Goal: Information Seeking & Learning: Learn about a topic

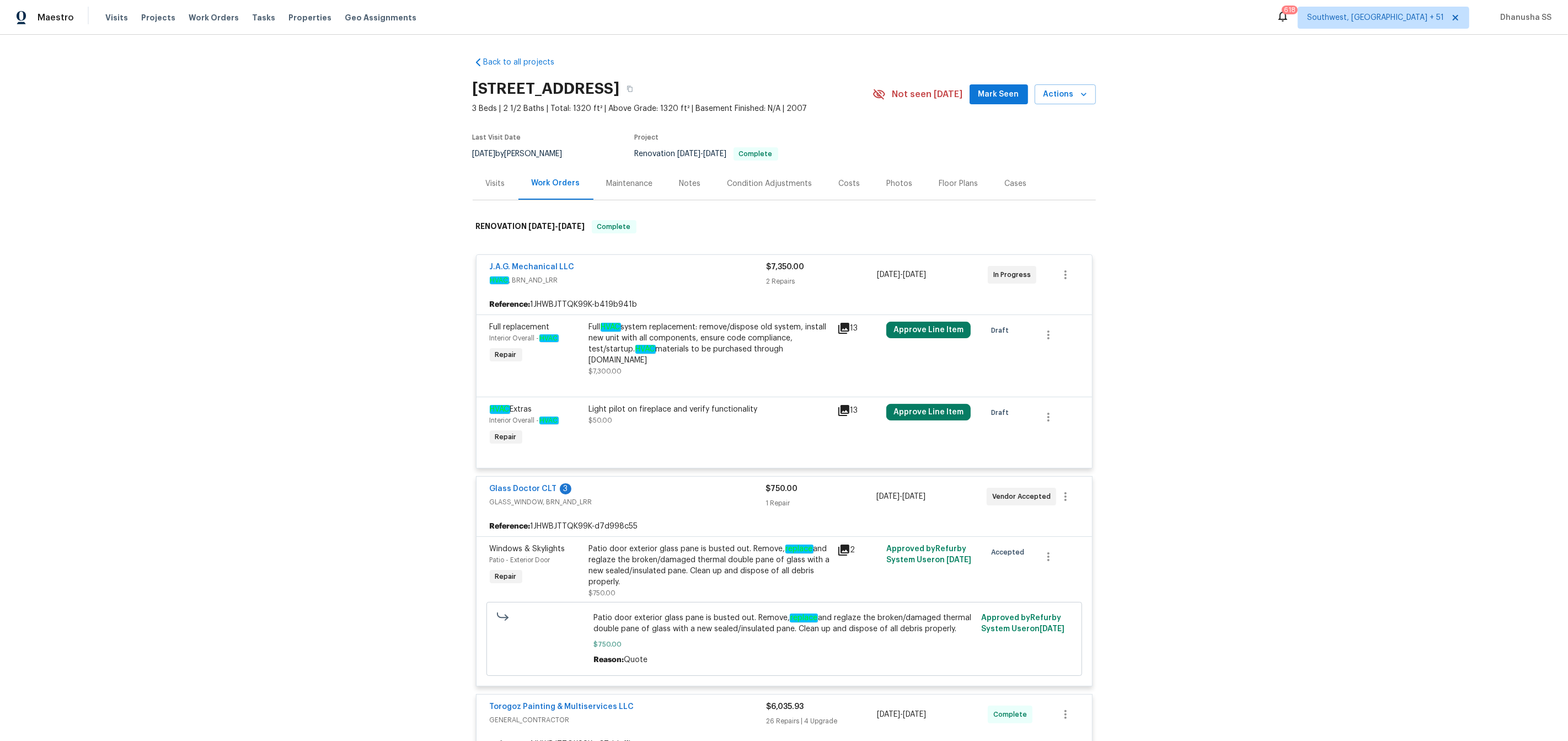
scroll to position [2646, 0]
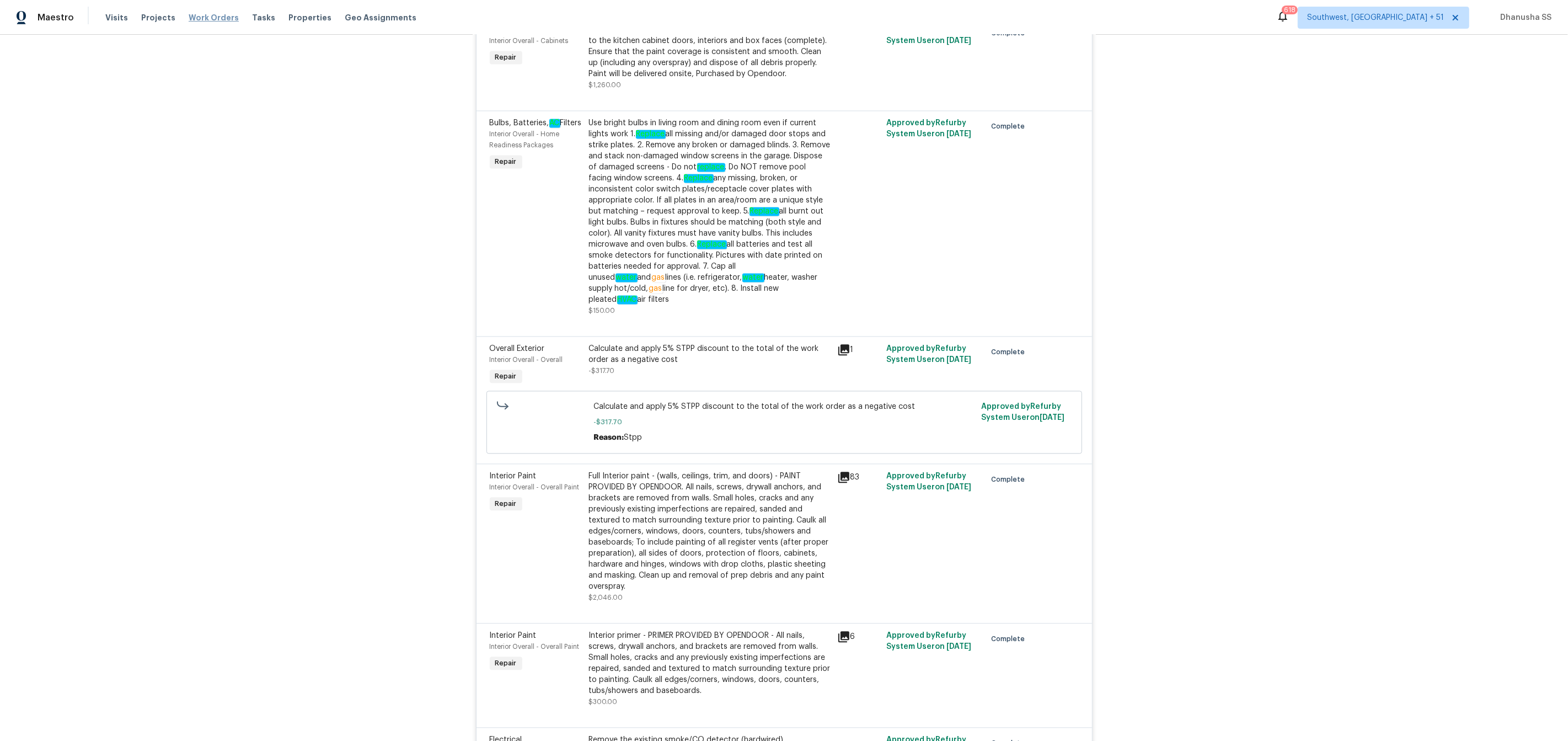
click at [210, 22] on span "Work Orders" at bounding box center [214, 17] width 50 height 11
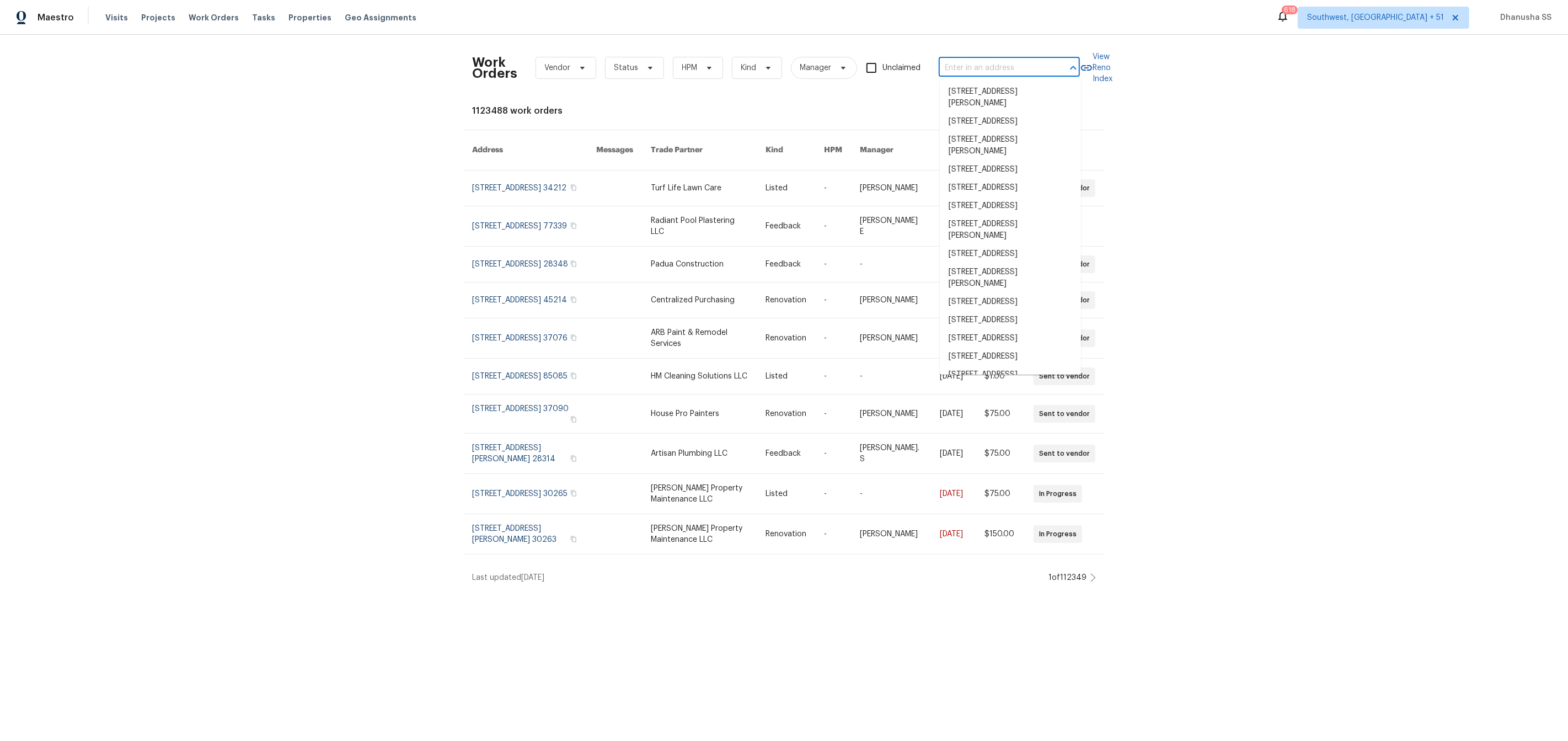
click at [1005, 64] on input "text" at bounding box center [994, 68] width 110 height 17
paste input "[STREET_ADDRESS][PERSON_NAME]"
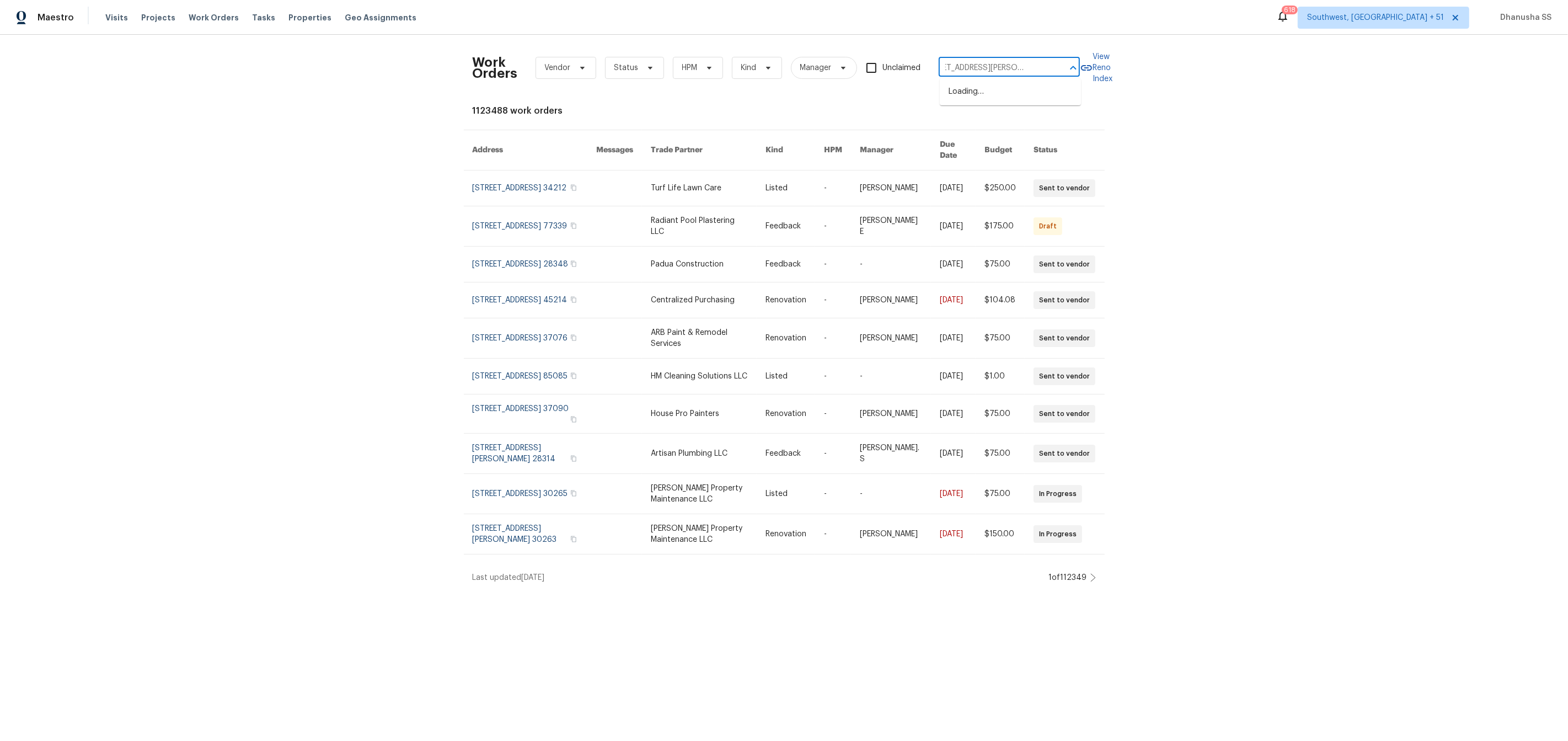
type input "[STREET_ADDRESS][PERSON_NAME]"
click at [1033, 99] on li "[STREET_ADDRESS][PERSON_NAME]" at bounding box center [1011, 97] width 141 height 30
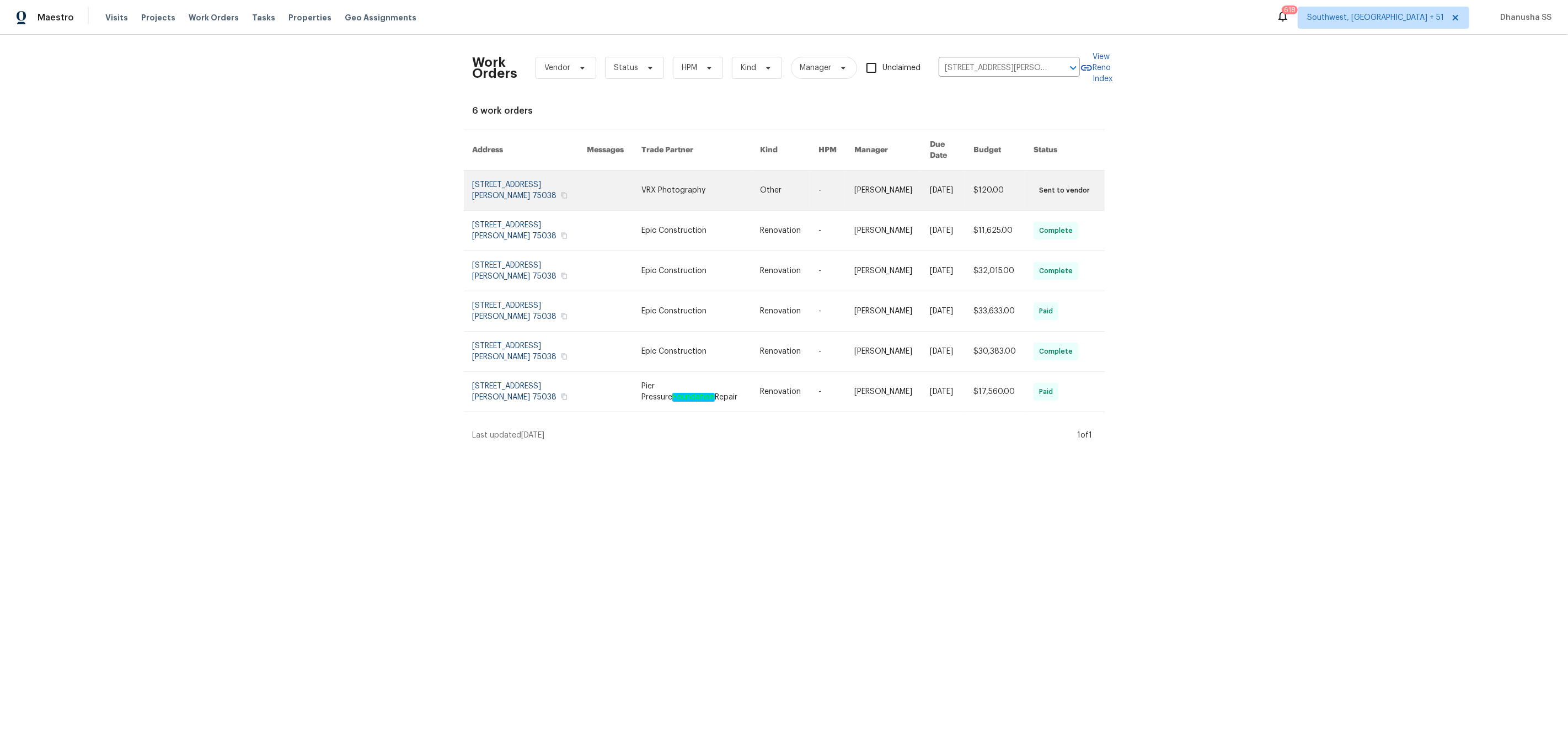
click at [658, 184] on link at bounding box center [700, 190] width 118 height 40
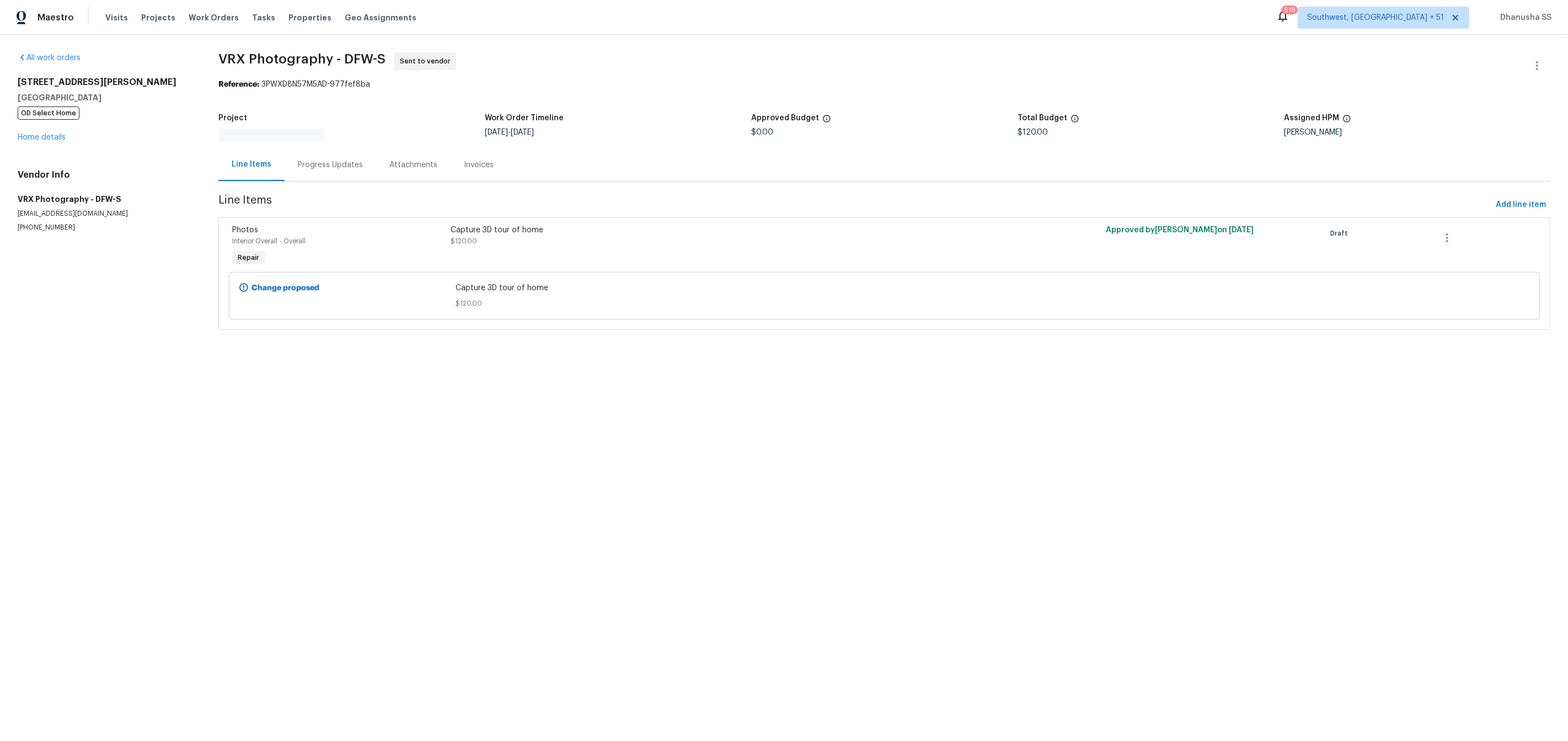
click at [40, 123] on div "[STREET_ADDRESS][PERSON_NAME][PERSON_NAME] OD Select Home Home details" at bounding box center [104, 109] width 174 height 66
click at [46, 137] on link "Home details" at bounding box center [41, 137] width 48 height 8
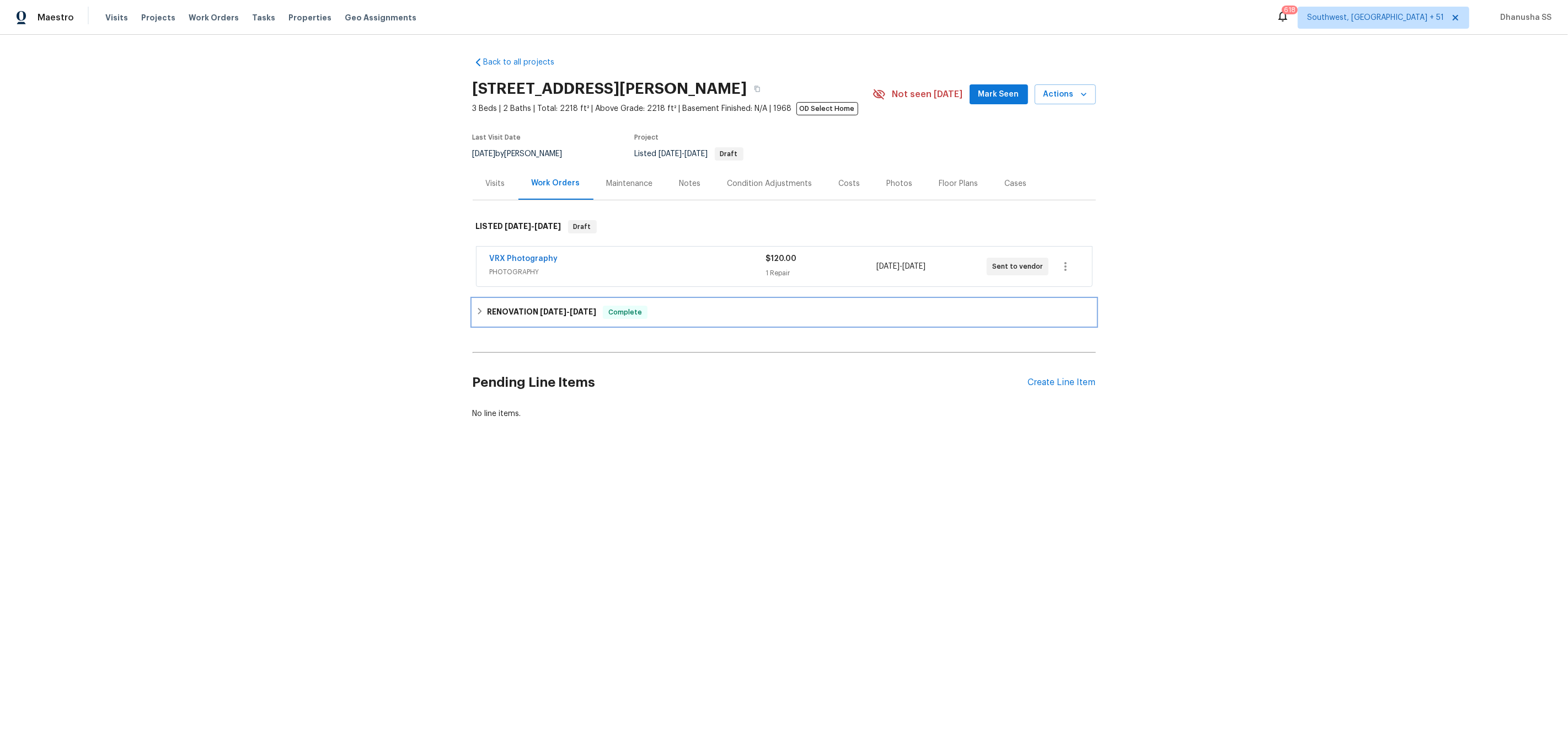
click at [682, 306] on div "RENOVATION [DATE] - [DATE] Complete" at bounding box center [785, 312] width 617 height 13
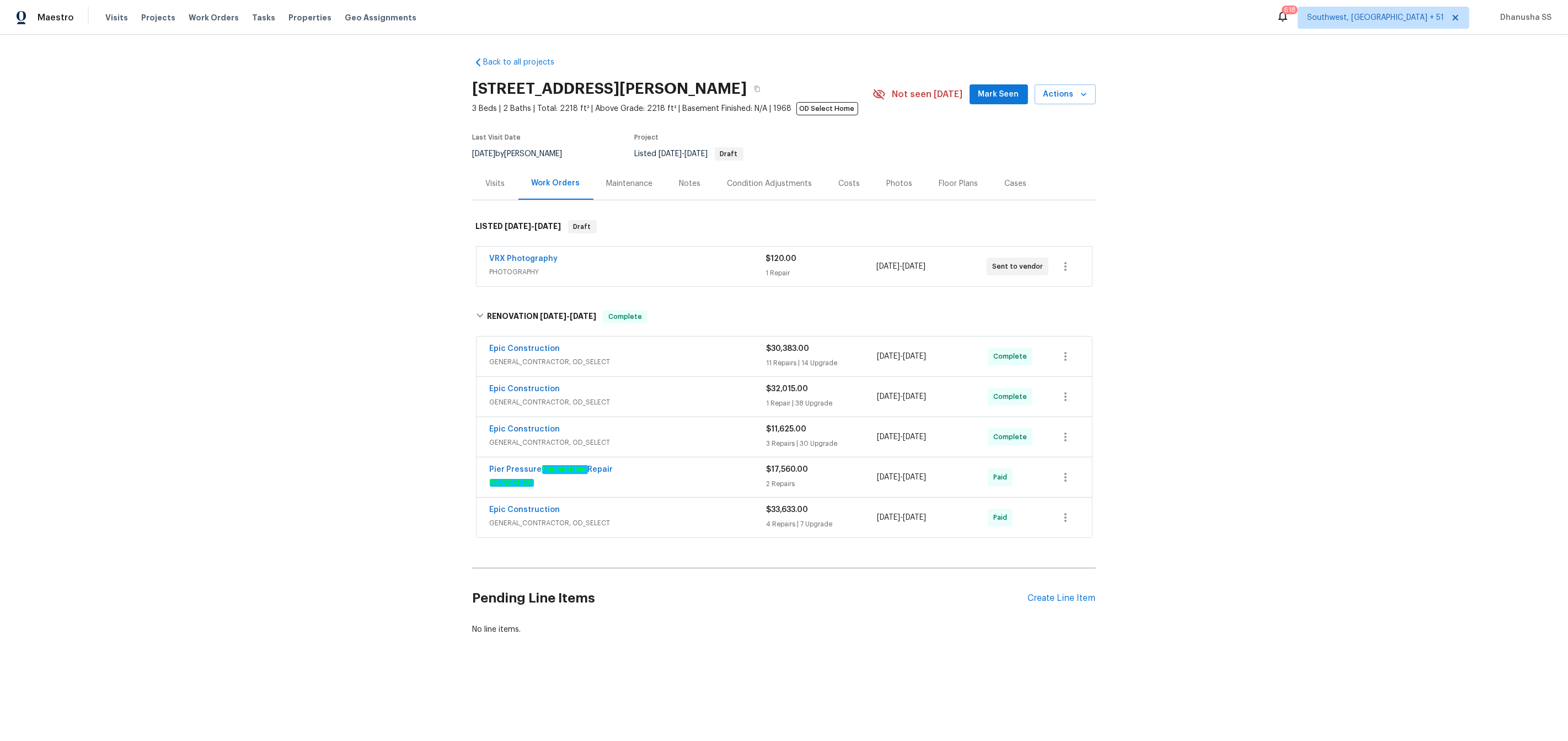
click at [713, 496] on div "Pier Pressure Foundation Repair FOUNDATION $17,560.00 2 Repairs [DATE] - [DATE]…" at bounding box center [784, 477] width 616 height 40
click at [712, 482] on span "FOUNDATION" at bounding box center [628, 483] width 277 height 11
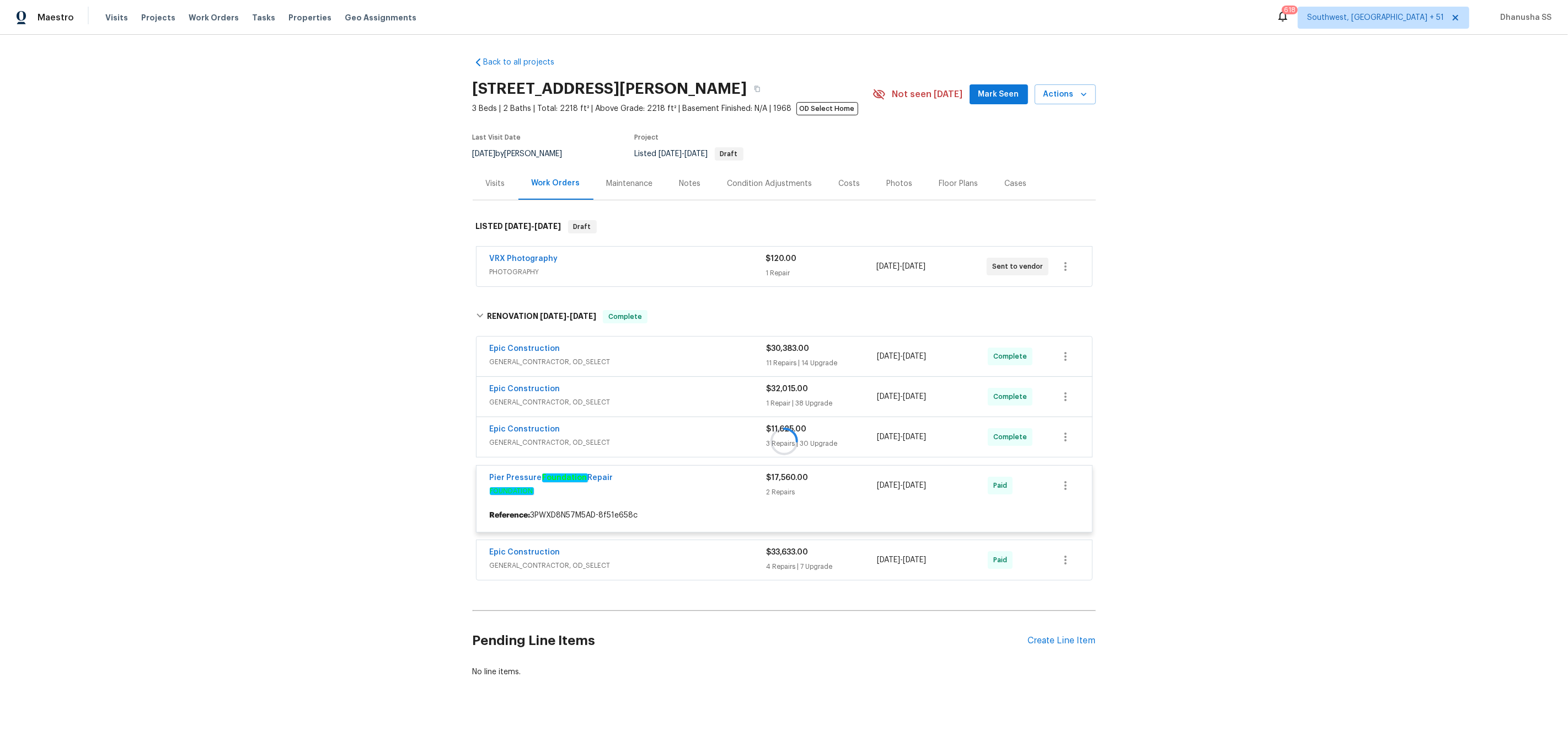
scroll to position [13, 0]
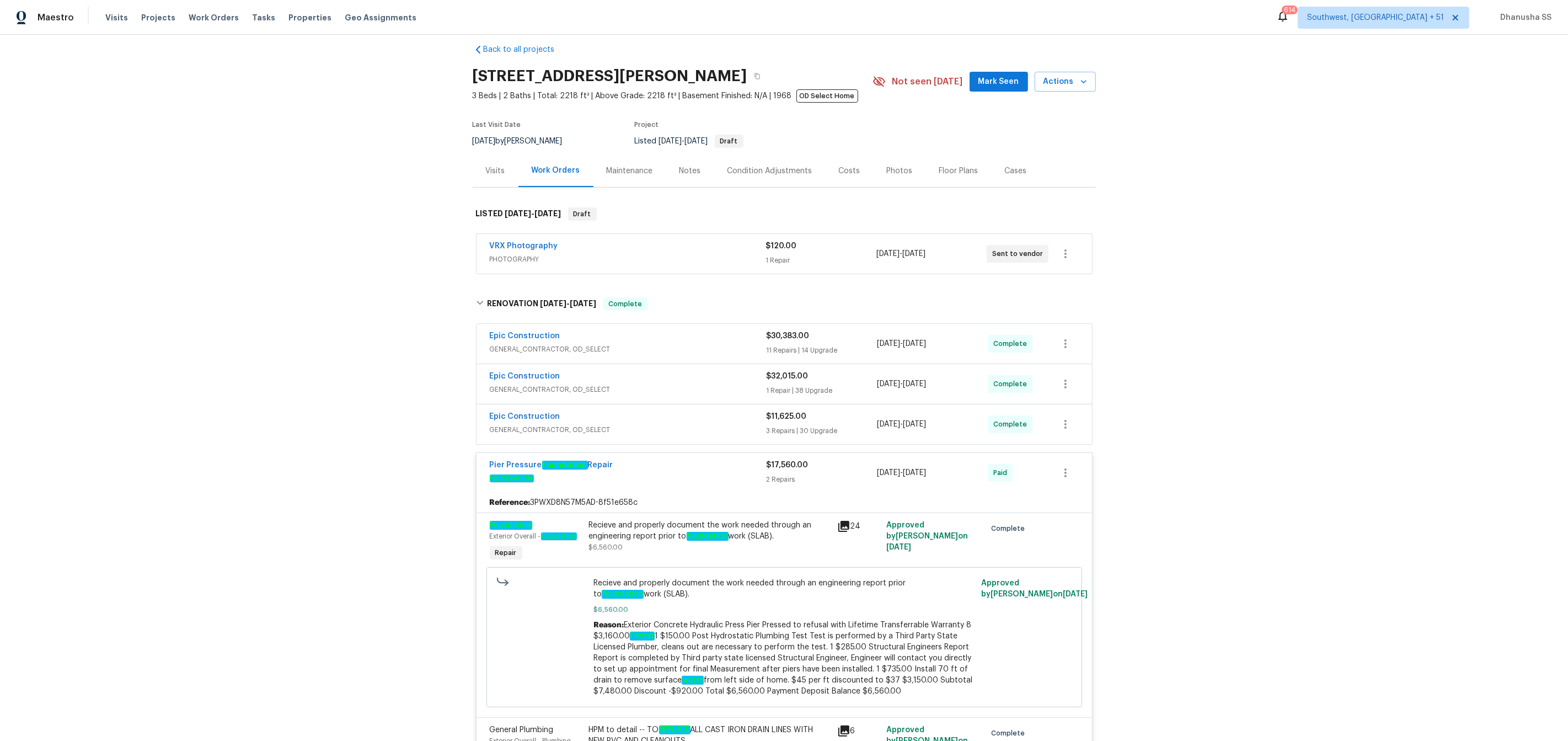
drag, startPoint x: 211, startPoint y: 16, endPoint x: 241, endPoint y: 7, distance: 31.3
click at [211, 16] on span "Work Orders" at bounding box center [214, 17] width 50 height 11
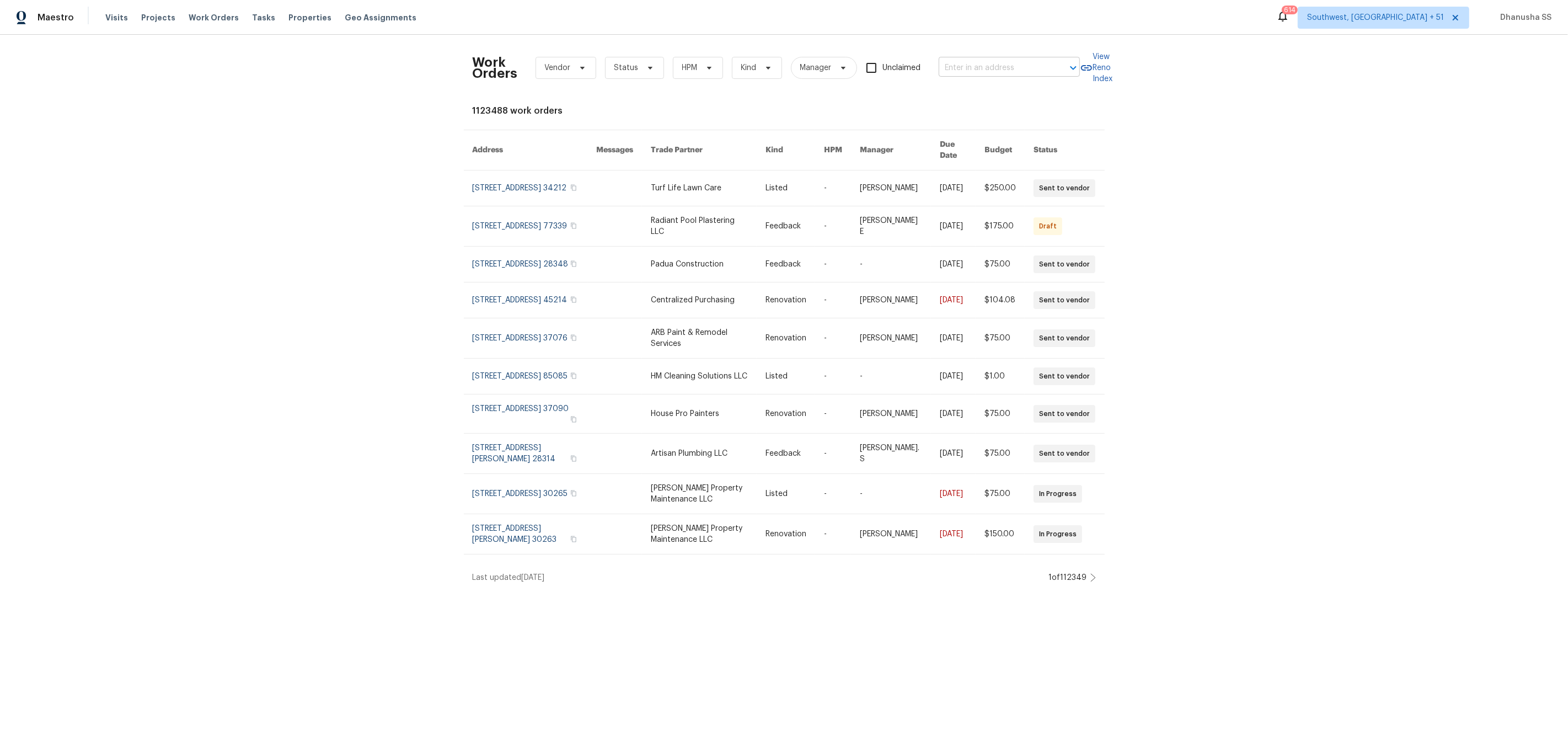
click at [959, 70] on input "text" at bounding box center [994, 68] width 110 height 17
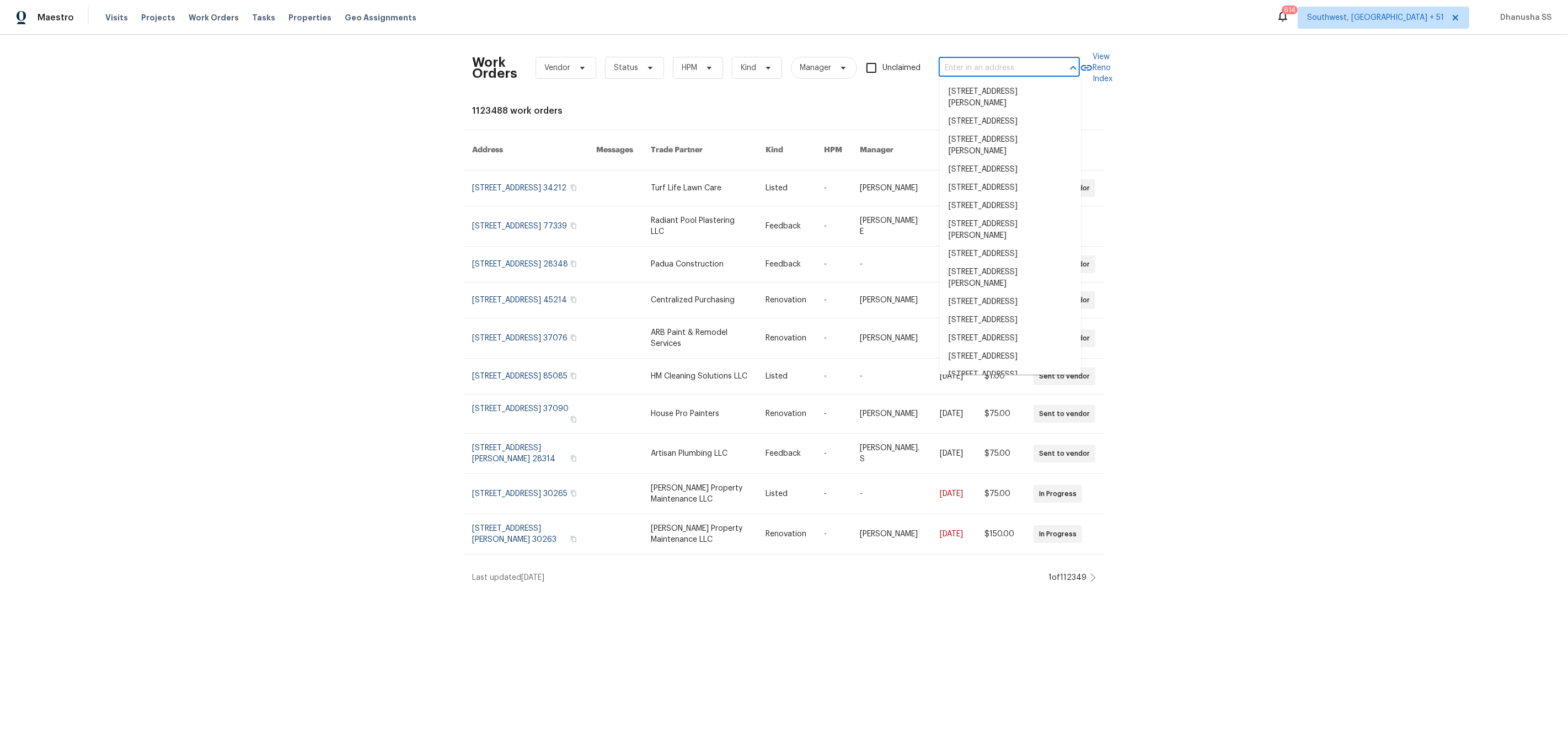
paste input "[STREET_ADDRESS][PERSON_NAME]"
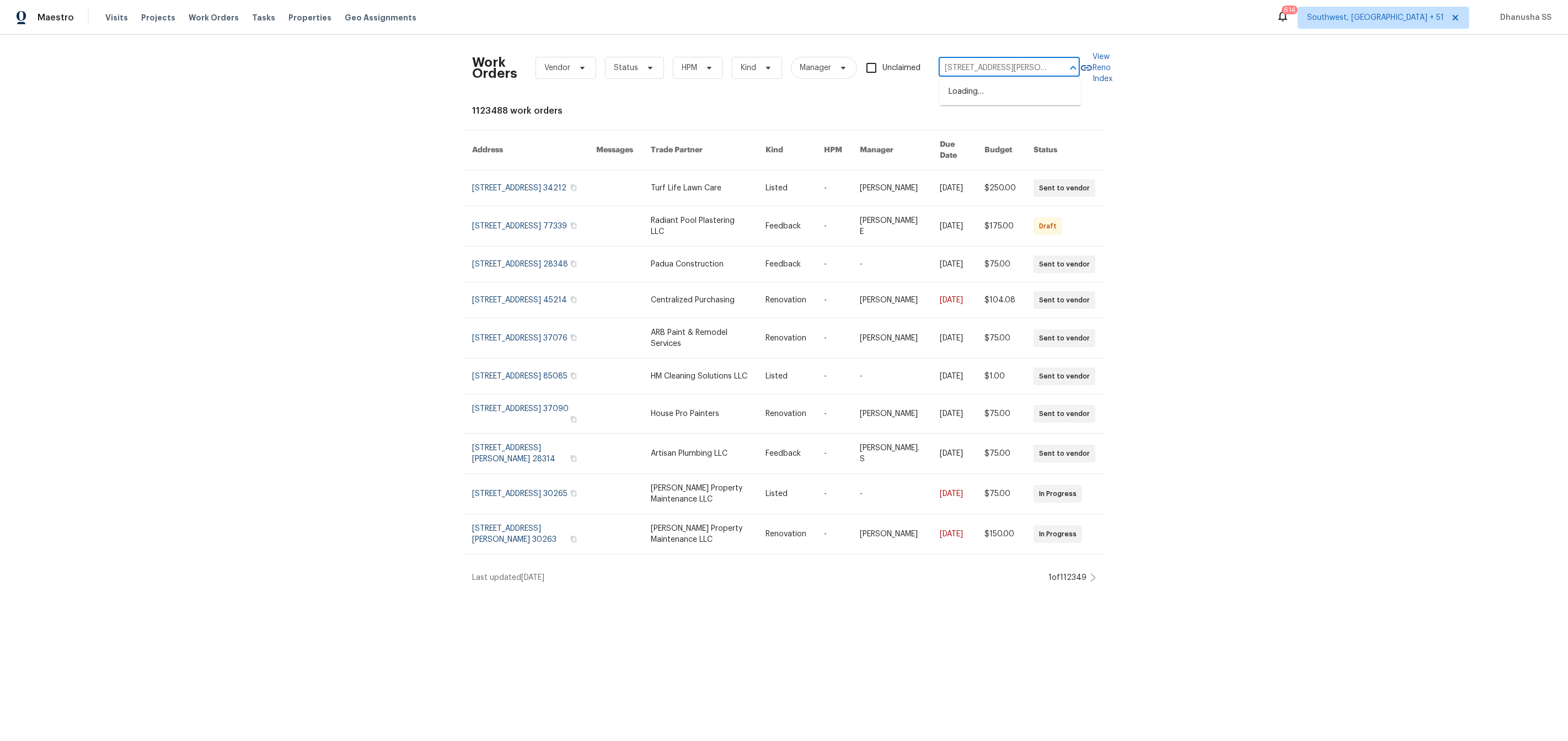
scroll to position [0, 34]
type input "[STREET_ADDRESS][PERSON_NAME]"
click at [962, 90] on li "[STREET_ADDRESS][PERSON_NAME]" at bounding box center [1011, 97] width 141 height 30
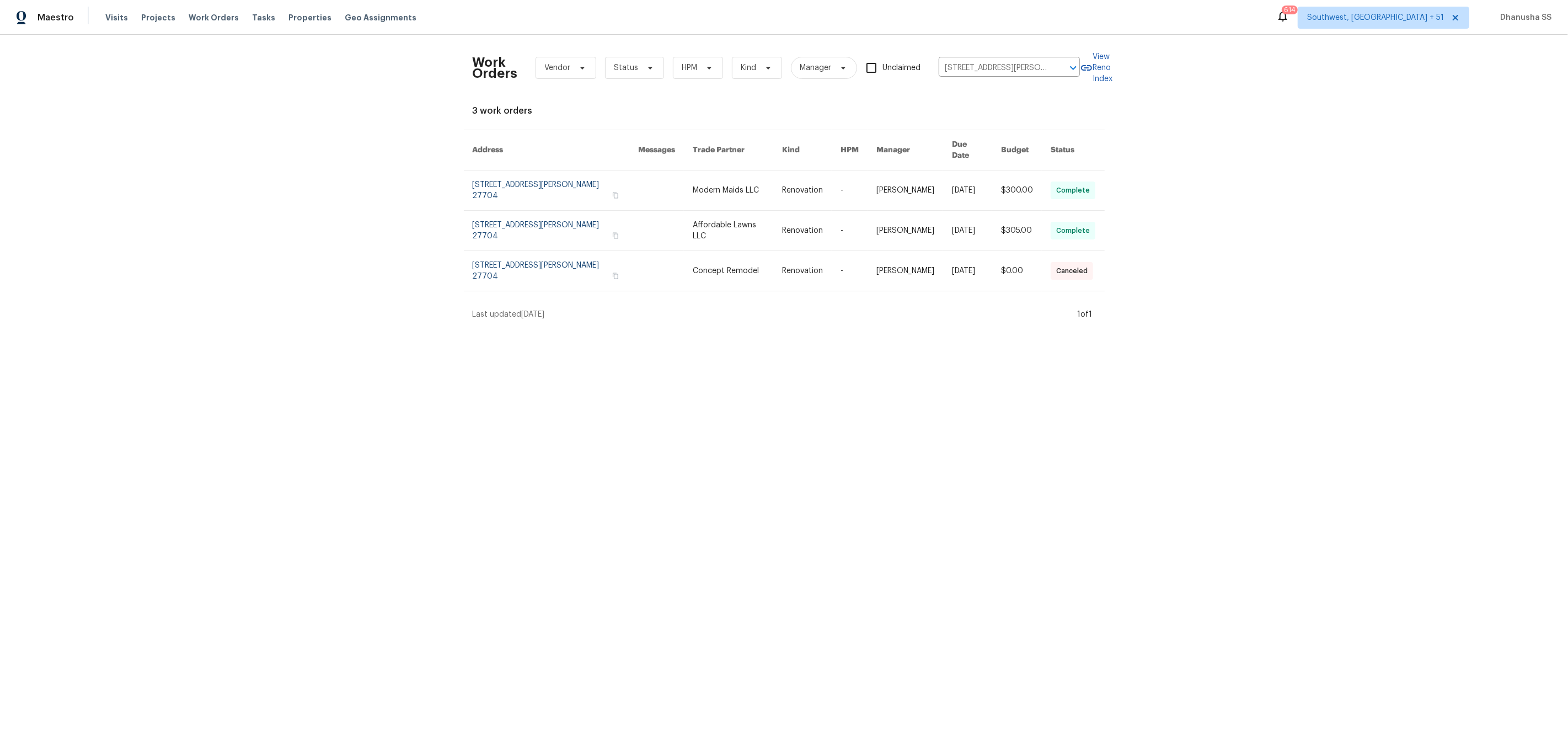
click at [735, 171] on link at bounding box center [737, 190] width 90 height 40
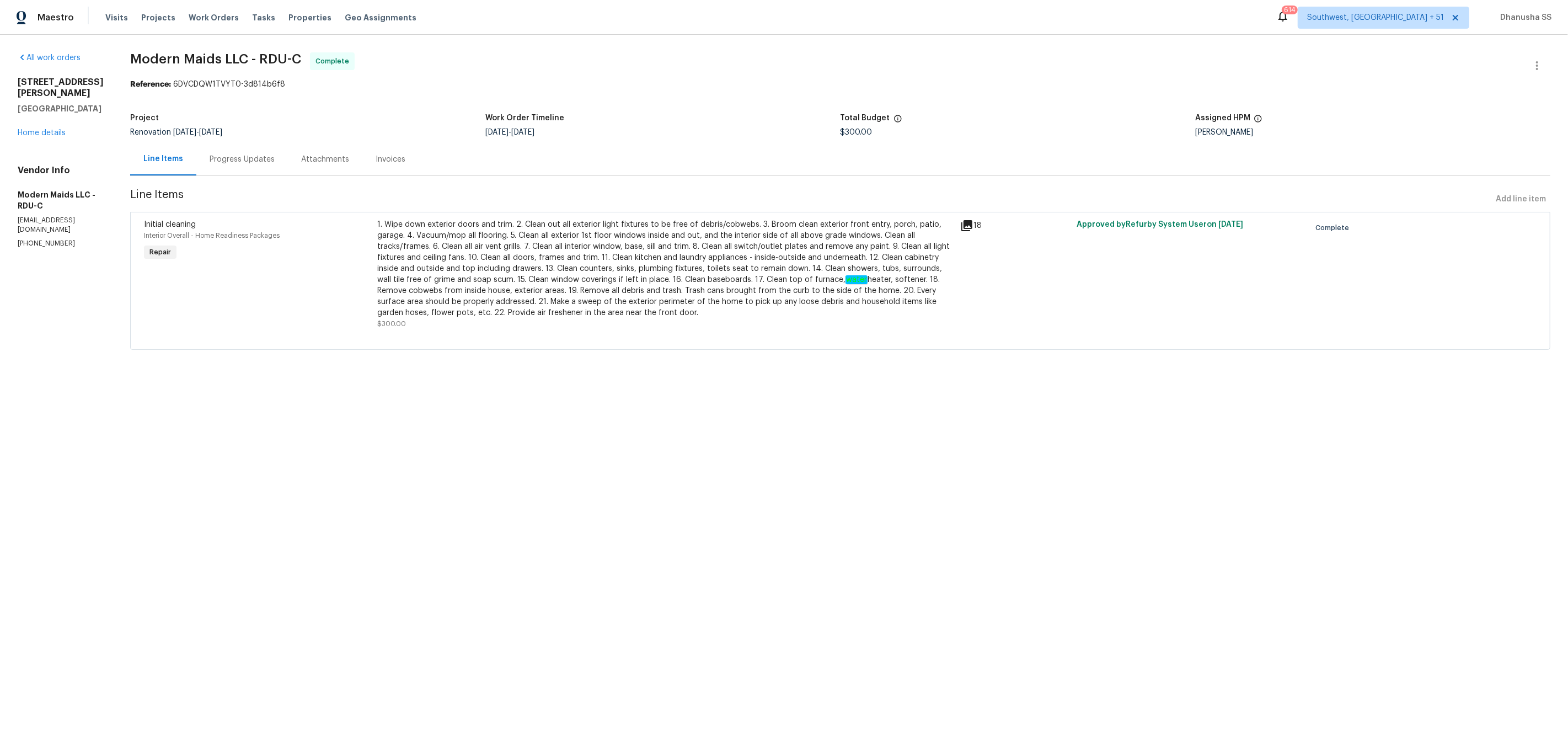
click at [41, 127] on div "[STREET_ADDRESS][PERSON_NAME] Home details" at bounding box center [60, 108] width 86 height 62
click at [42, 129] on link "Home details" at bounding box center [41, 133] width 48 height 8
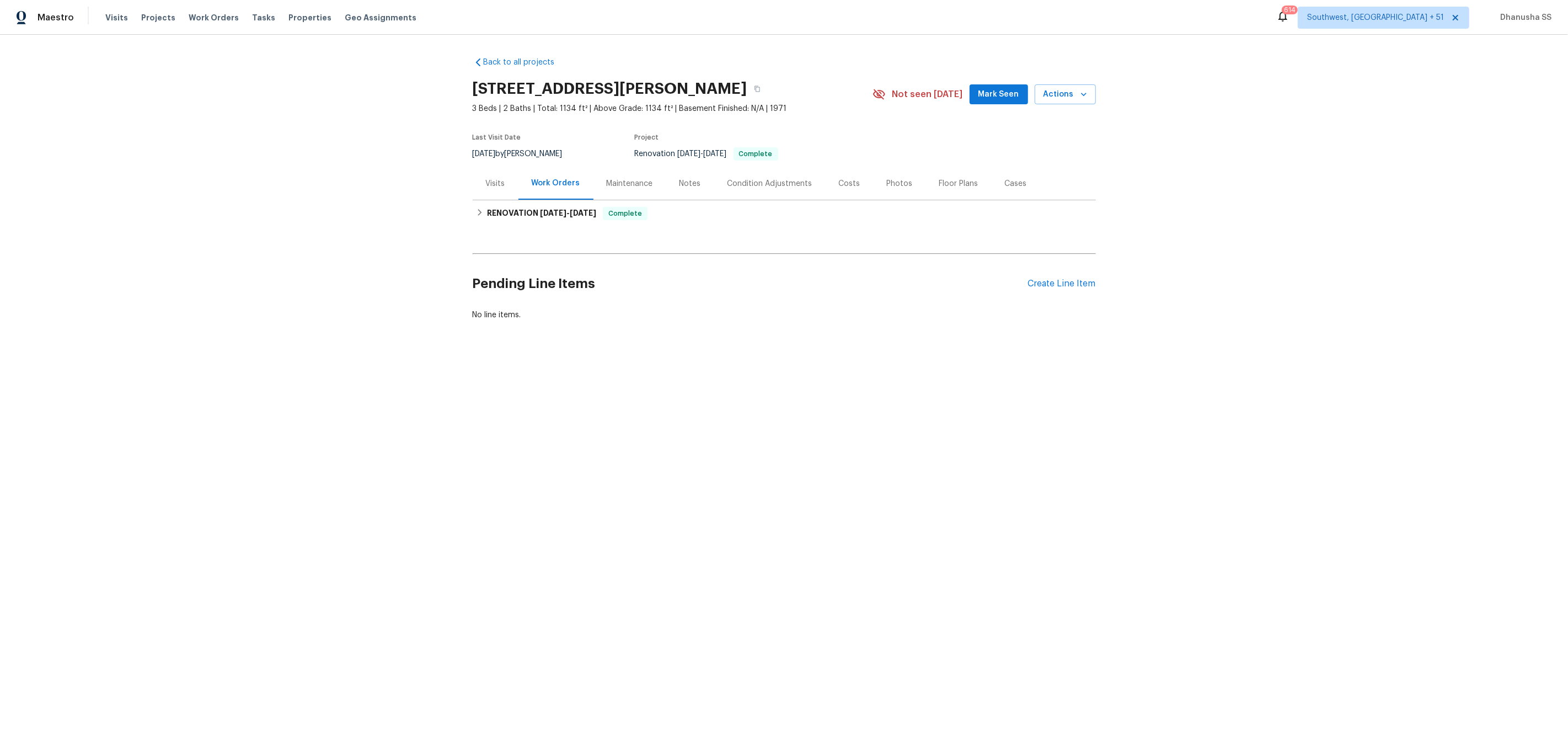
click at [493, 184] on div "Visits" at bounding box center [495, 184] width 19 height 11
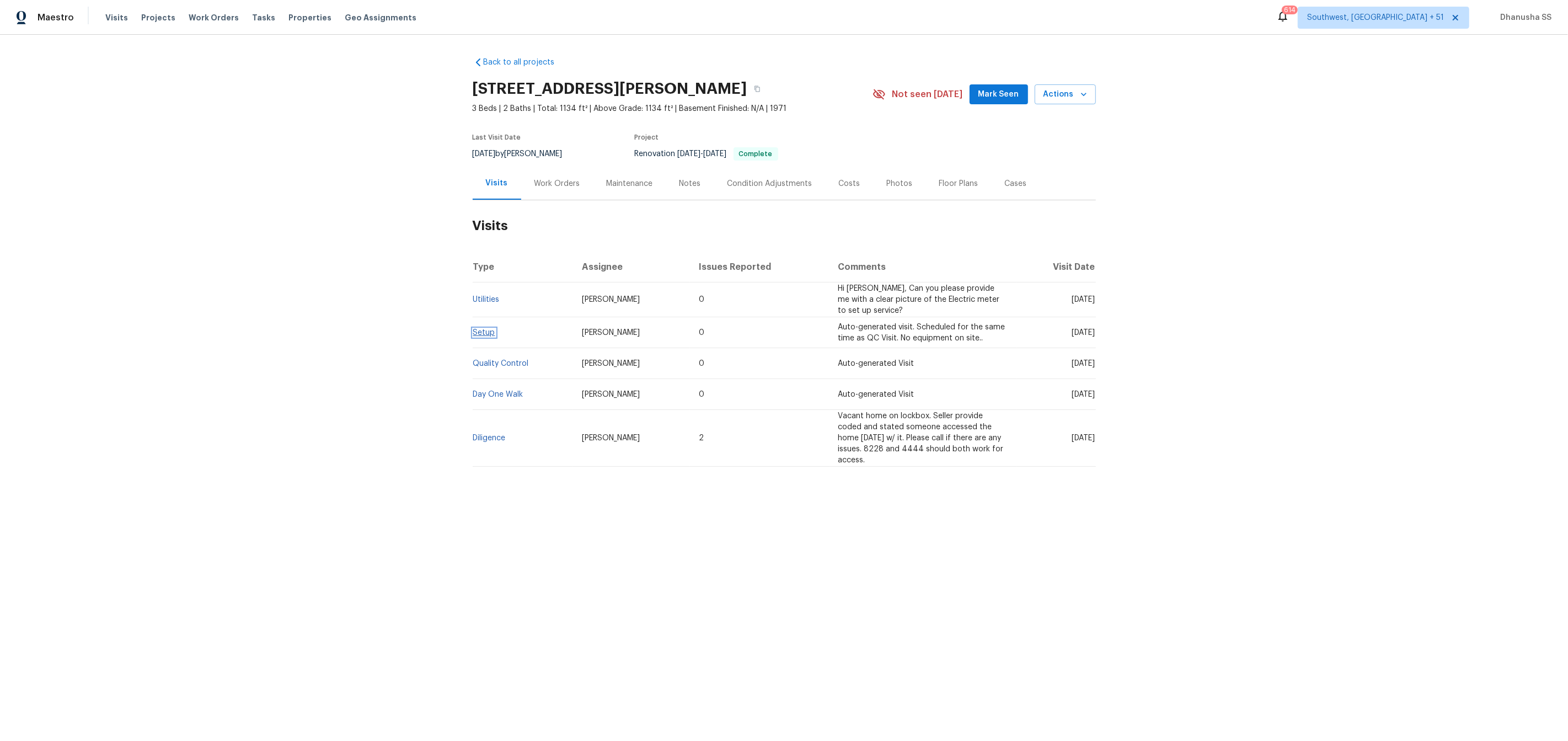
click at [481, 332] on link "Setup" at bounding box center [484, 333] width 22 height 8
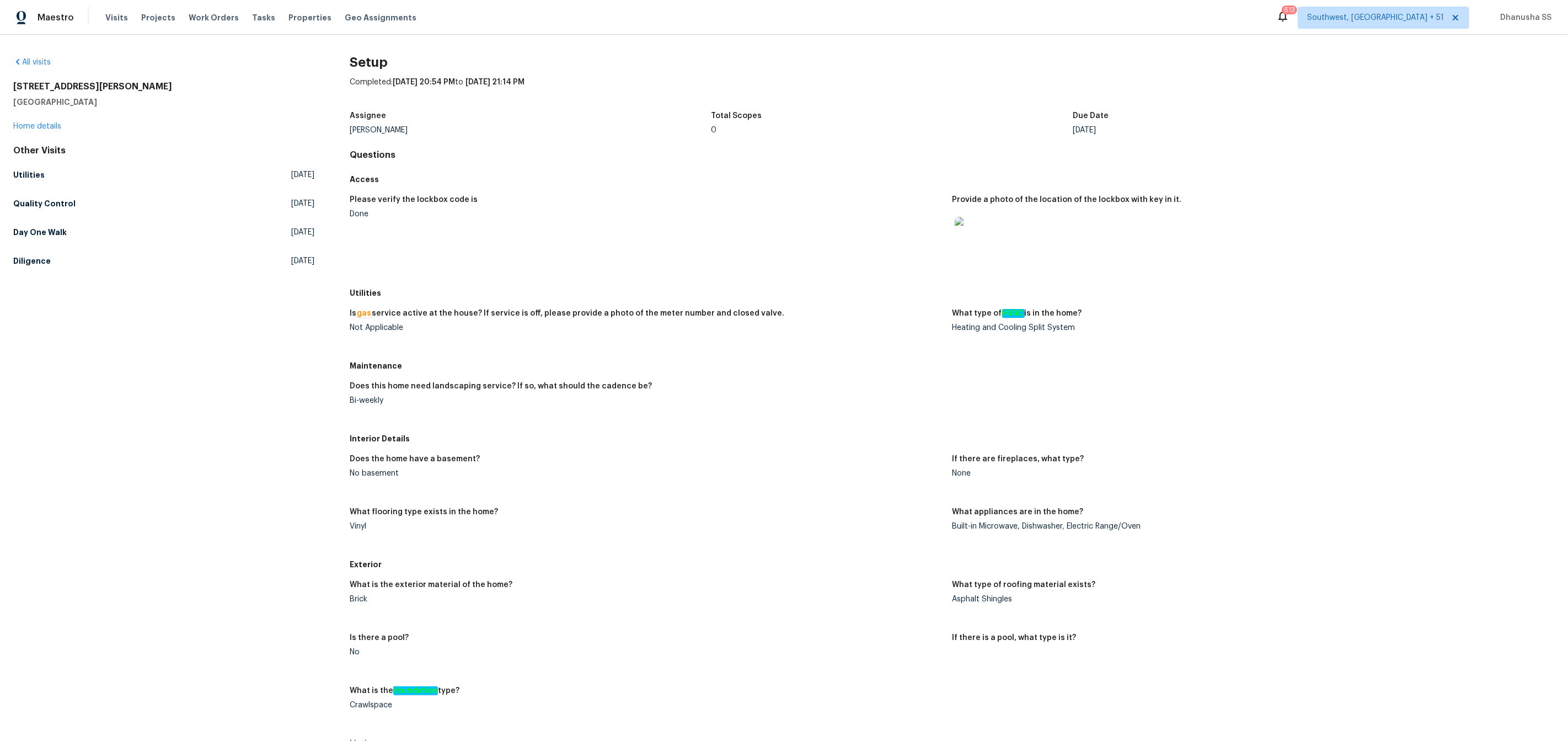
click at [73, 245] on div "Other Visits Utilities [DATE] Quality Control [DATE] Day One Walk [DATE] Dilige…" at bounding box center [164, 208] width 302 height 126
click at [73, 234] on link "Day One Walk [DATE]" at bounding box center [164, 232] width 302 height 20
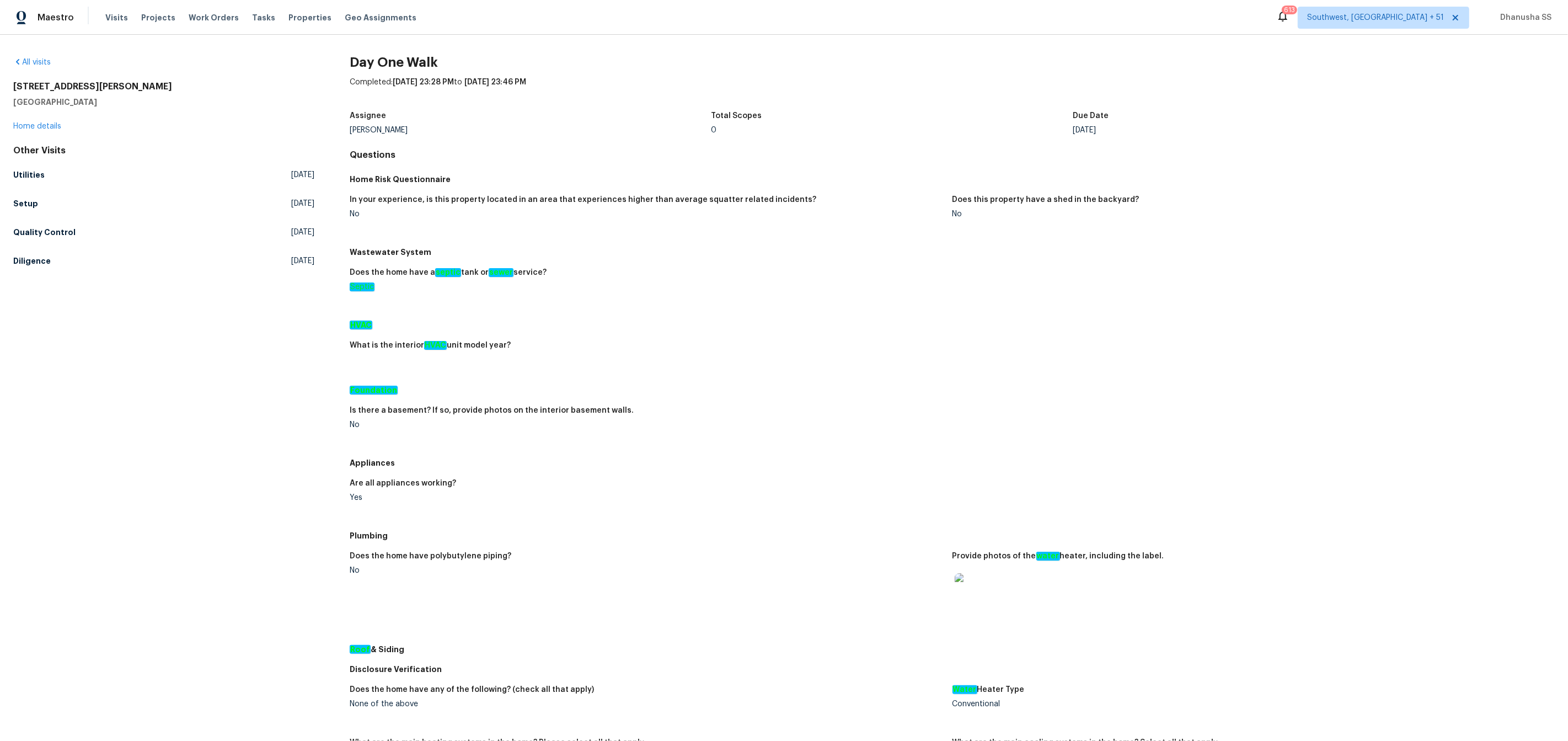
click at [970, 603] on img at bounding box center [972, 590] width 35 height 35
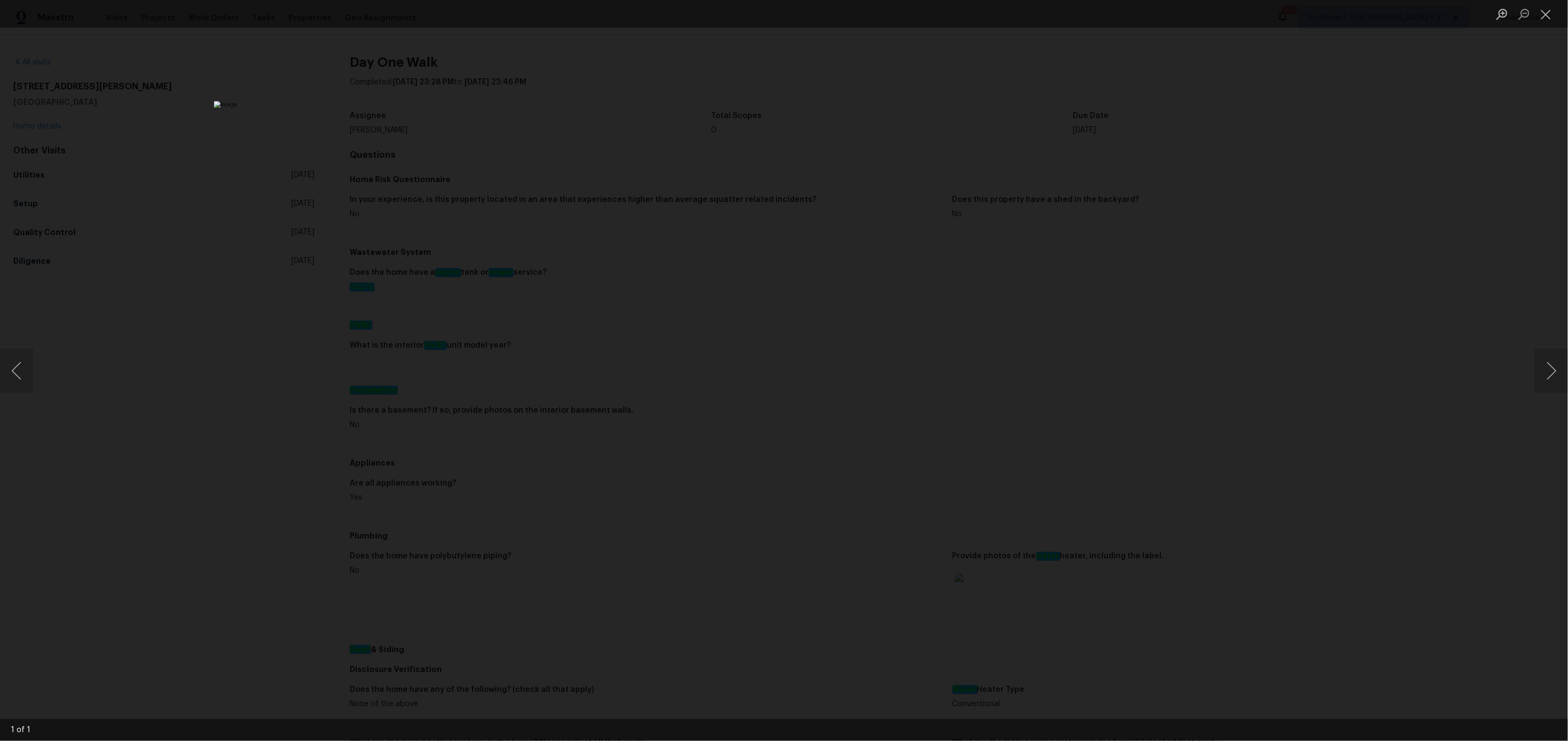
click at [1347, 333] on div "Lightbox" at bounding box center [784, 370] width 1568 height 741
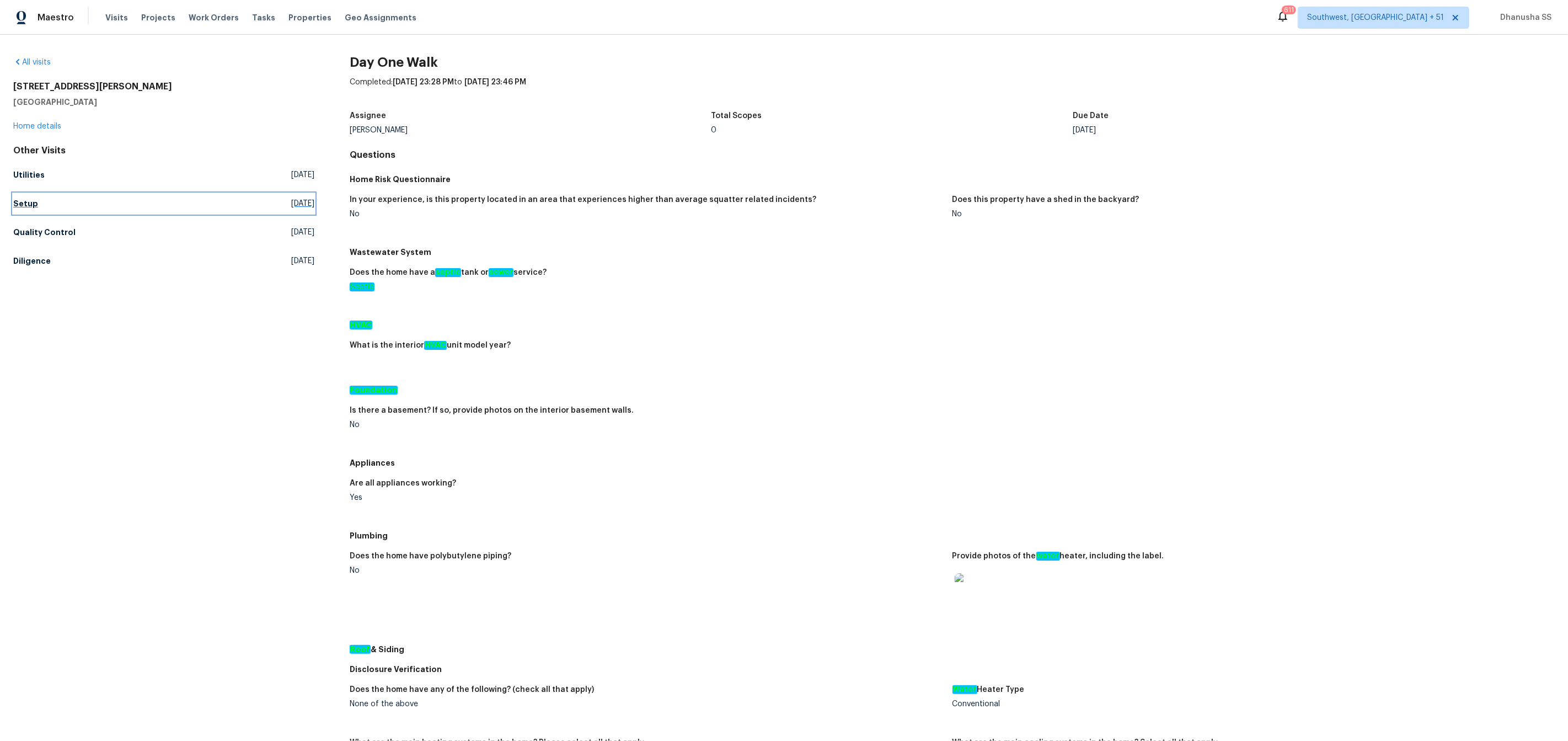
click at [25, 205] on h5 "Setup" at bounding box center [25, 203] width 25 height 11
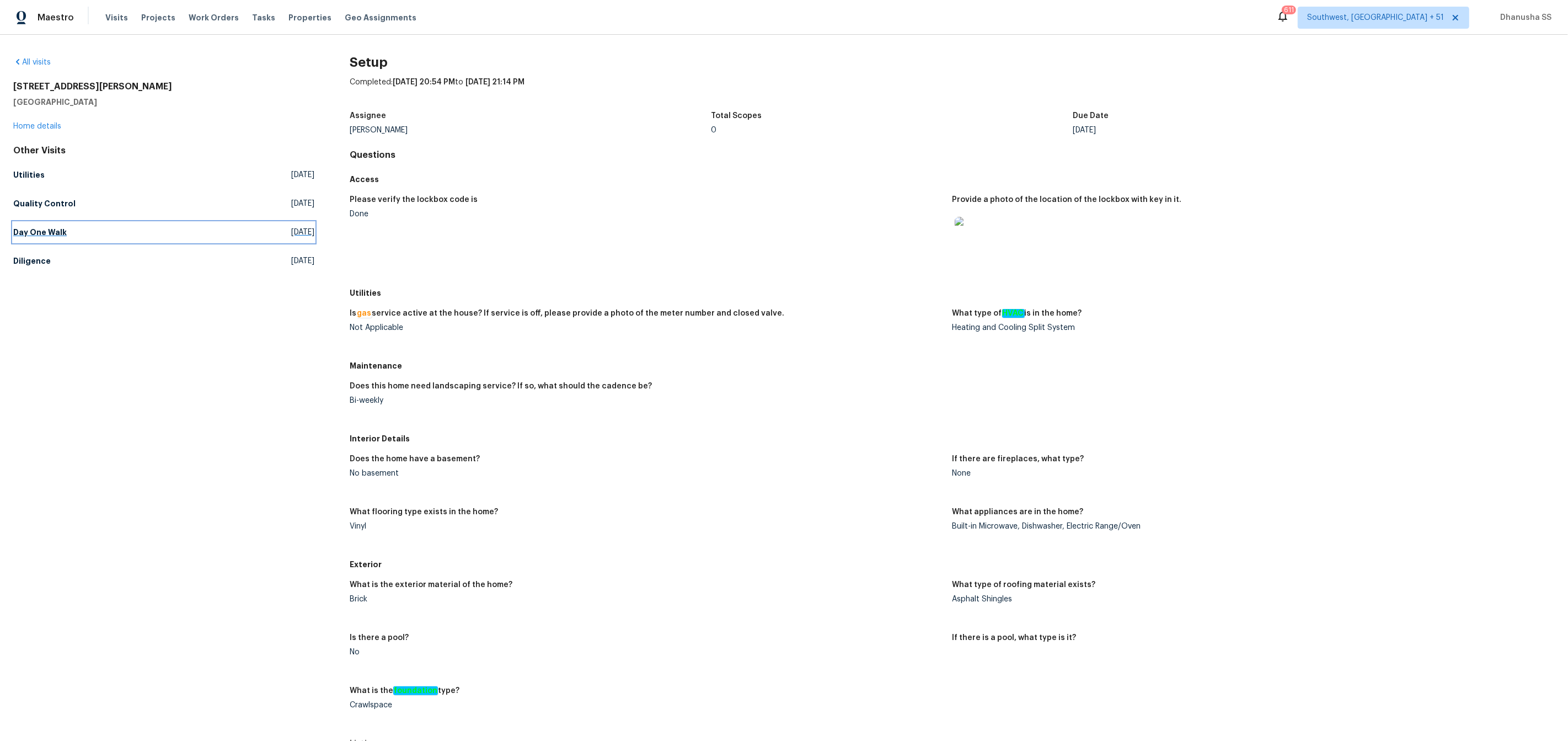
click at [48, 235] on h5 "Day One Walk" at bounding box center [40, 232] width 53 height 11
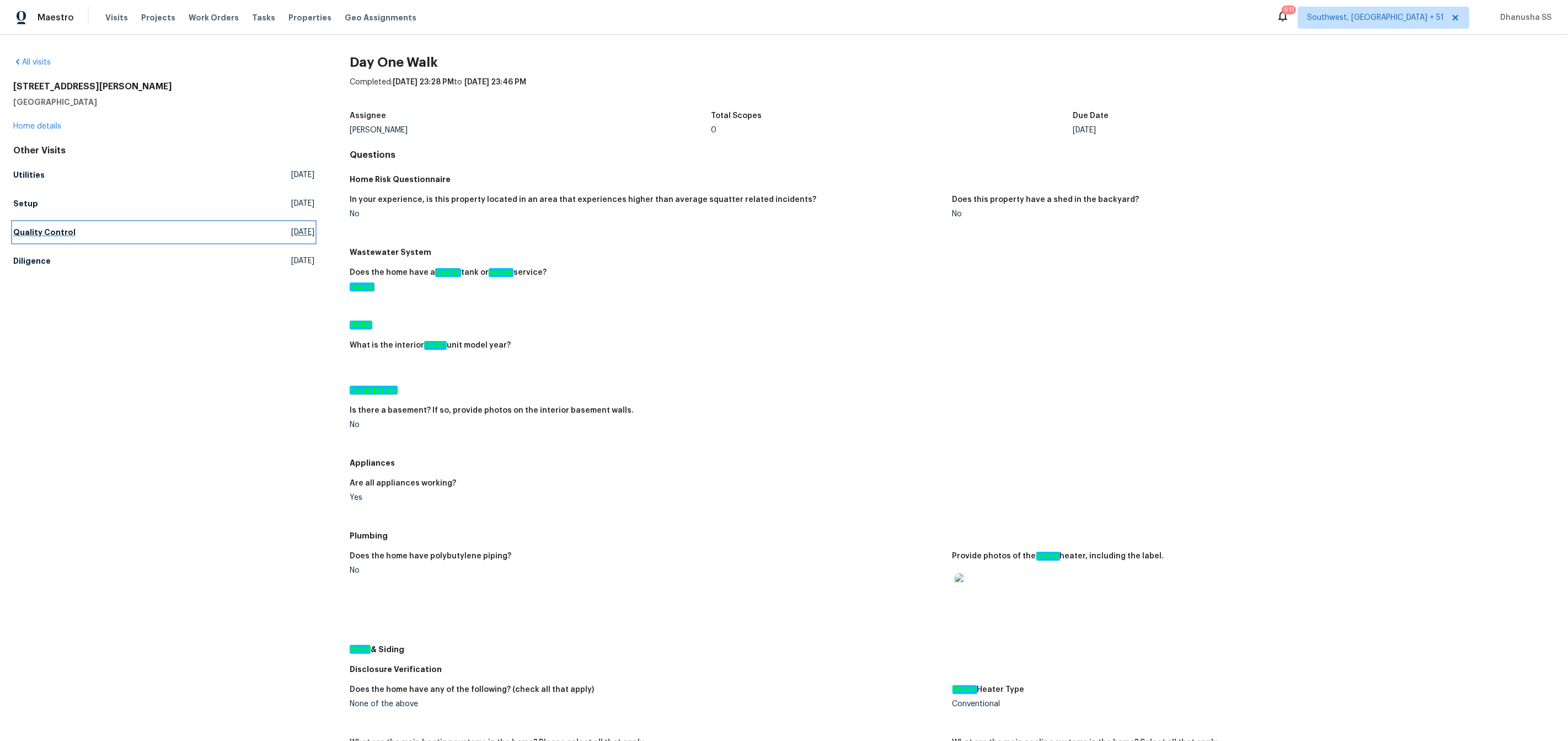
click at [50, 237] on h5 "Quality Control" at bounding box center [44, 232] width 62 height 11
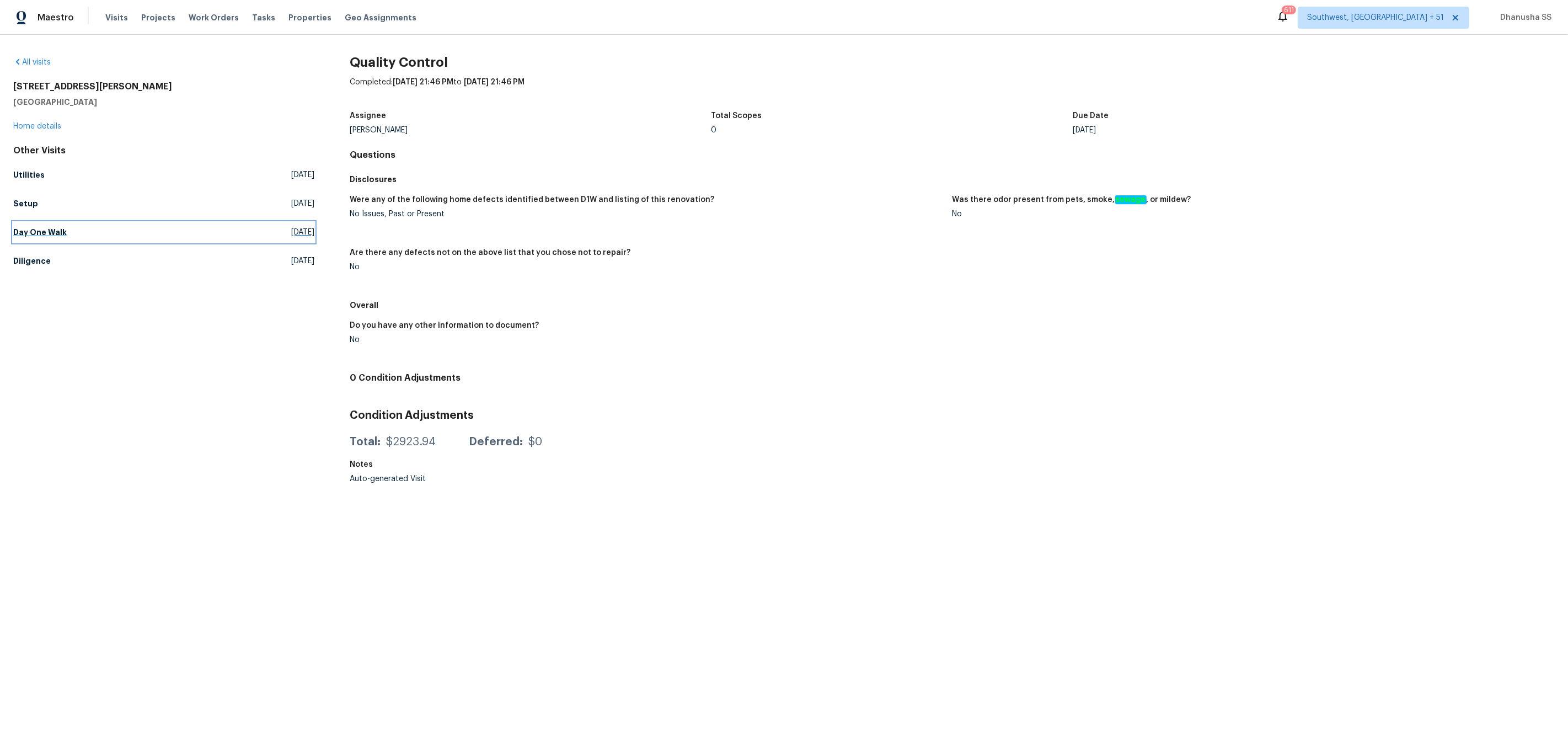
click at [43, 239] on link "Day One Walk [DATE]" at bounding box center [164, 232] width 302 height 20
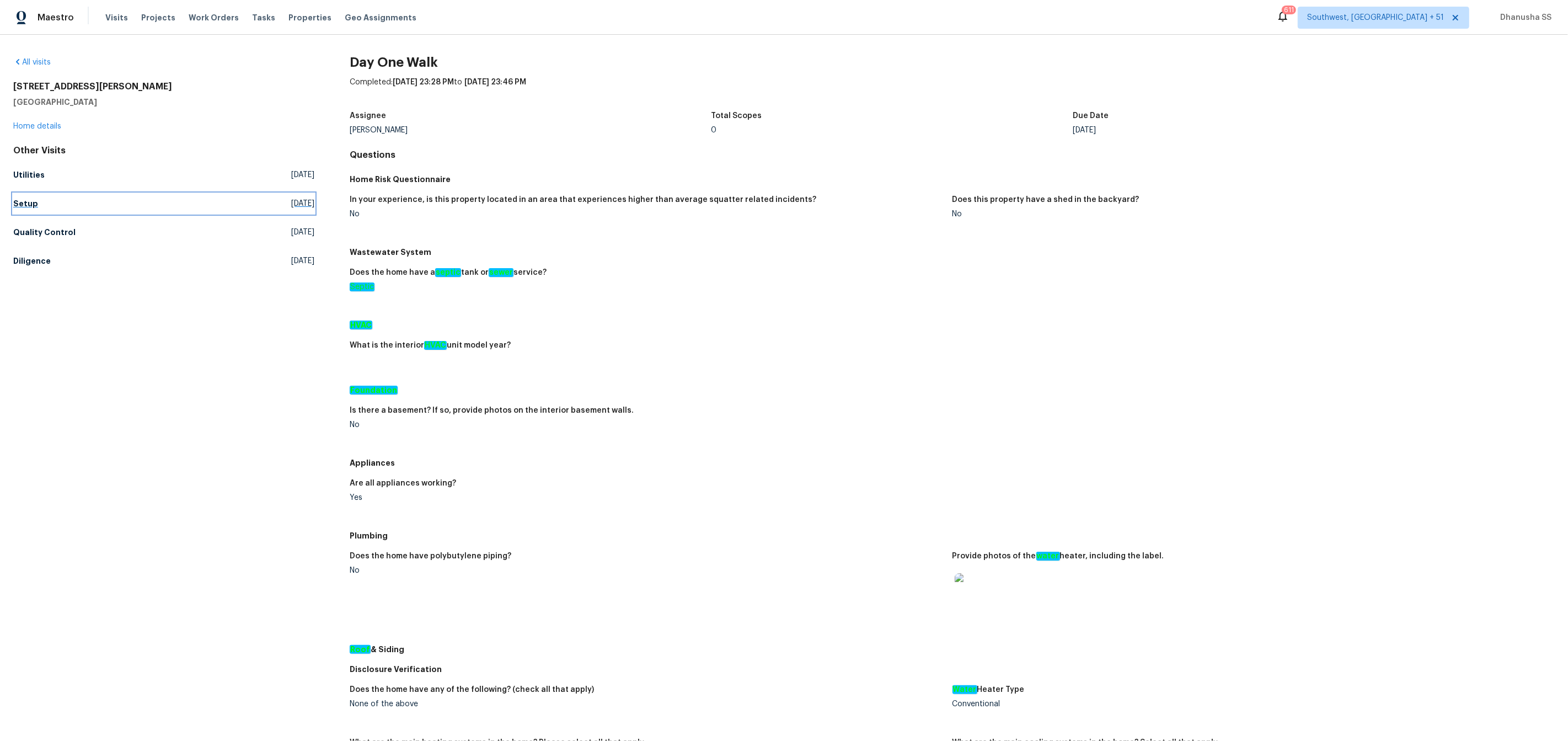
click at [59, 212] on link "Setup [DATE]" at bounding box center [164, 203] width 302 height 20
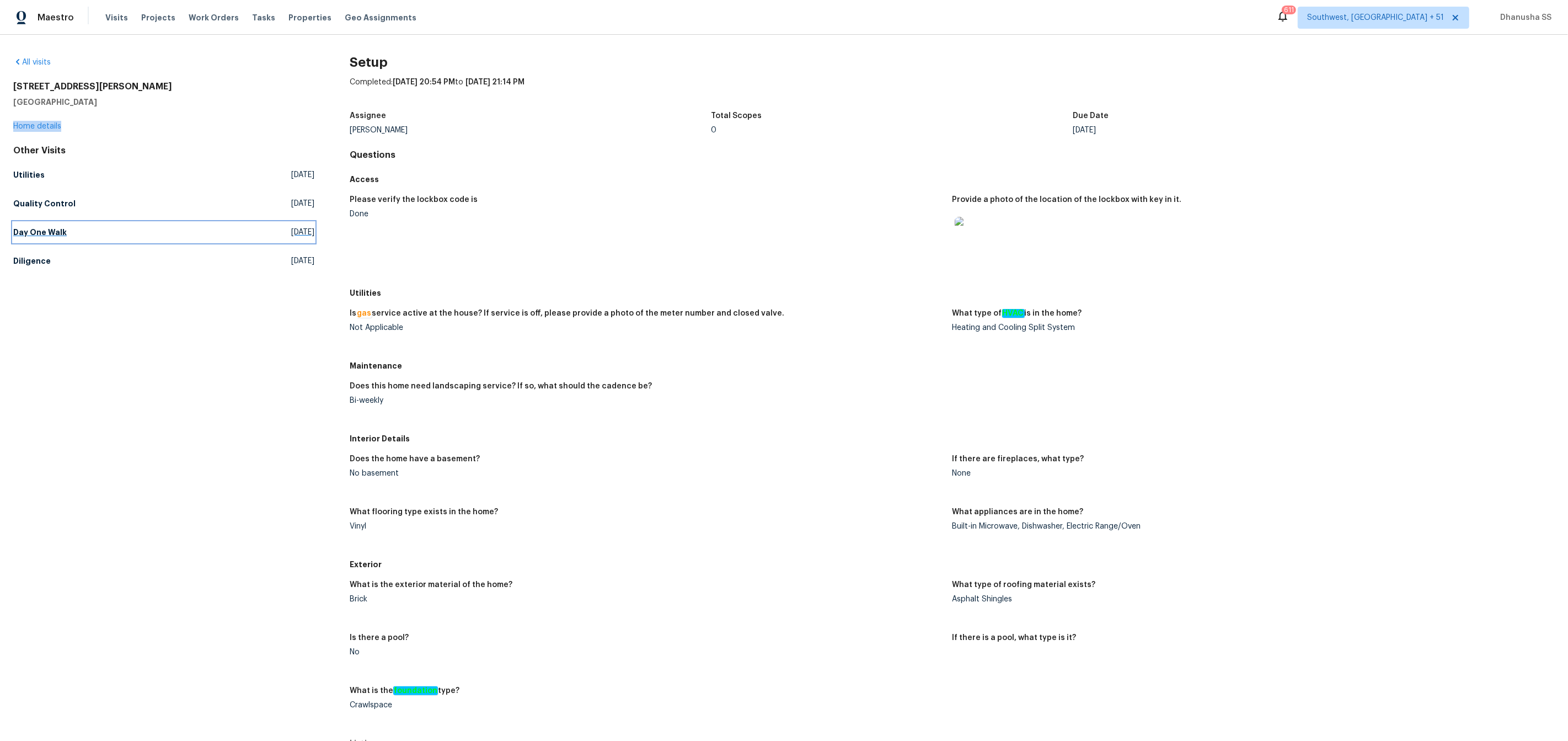
click at [25, 232] on h5 "Day One Walk" at bounding box center [40, 232] width 53 height 11
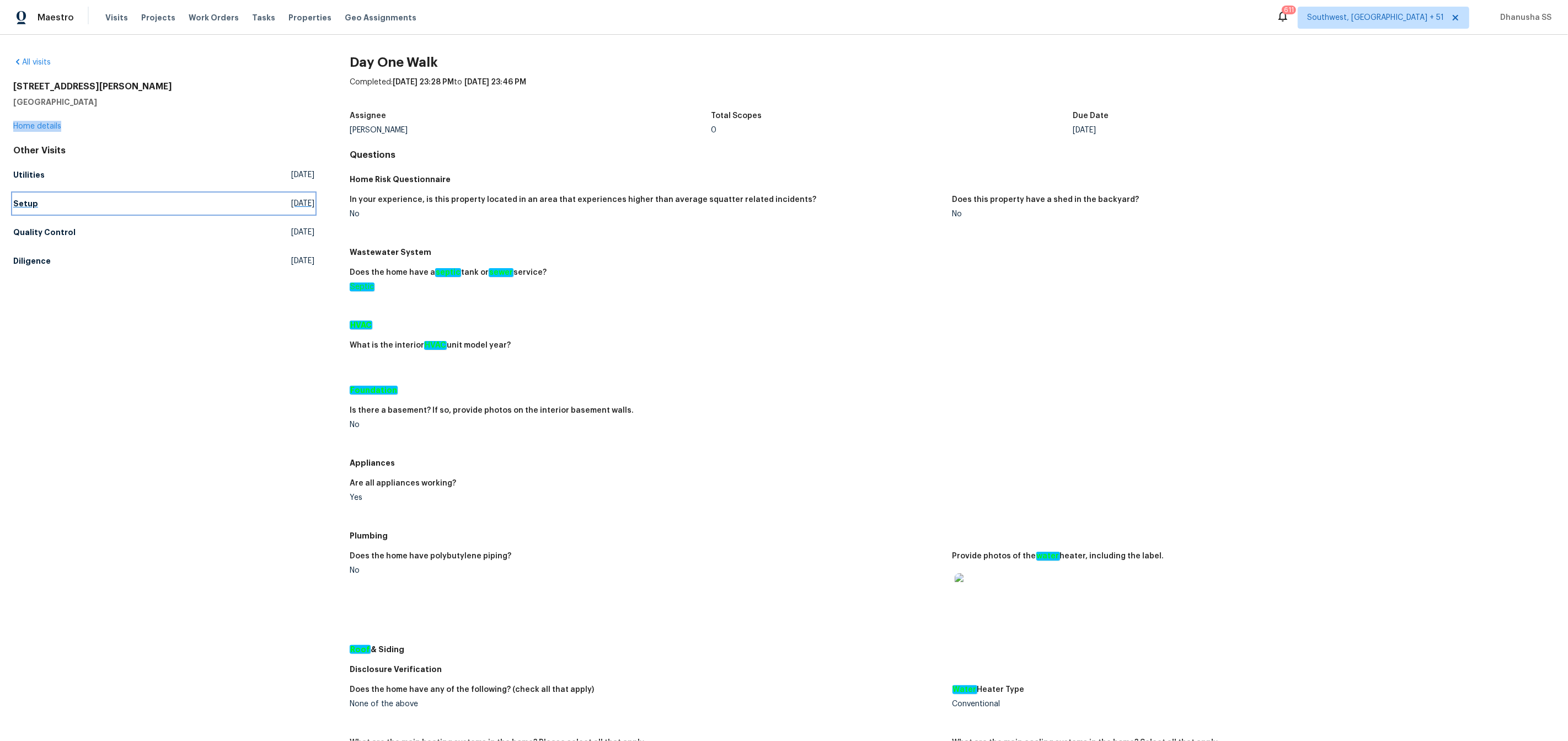
click at [31, 201] on h5 "Setup" at bounding box center [25, 203] width 25 height 11
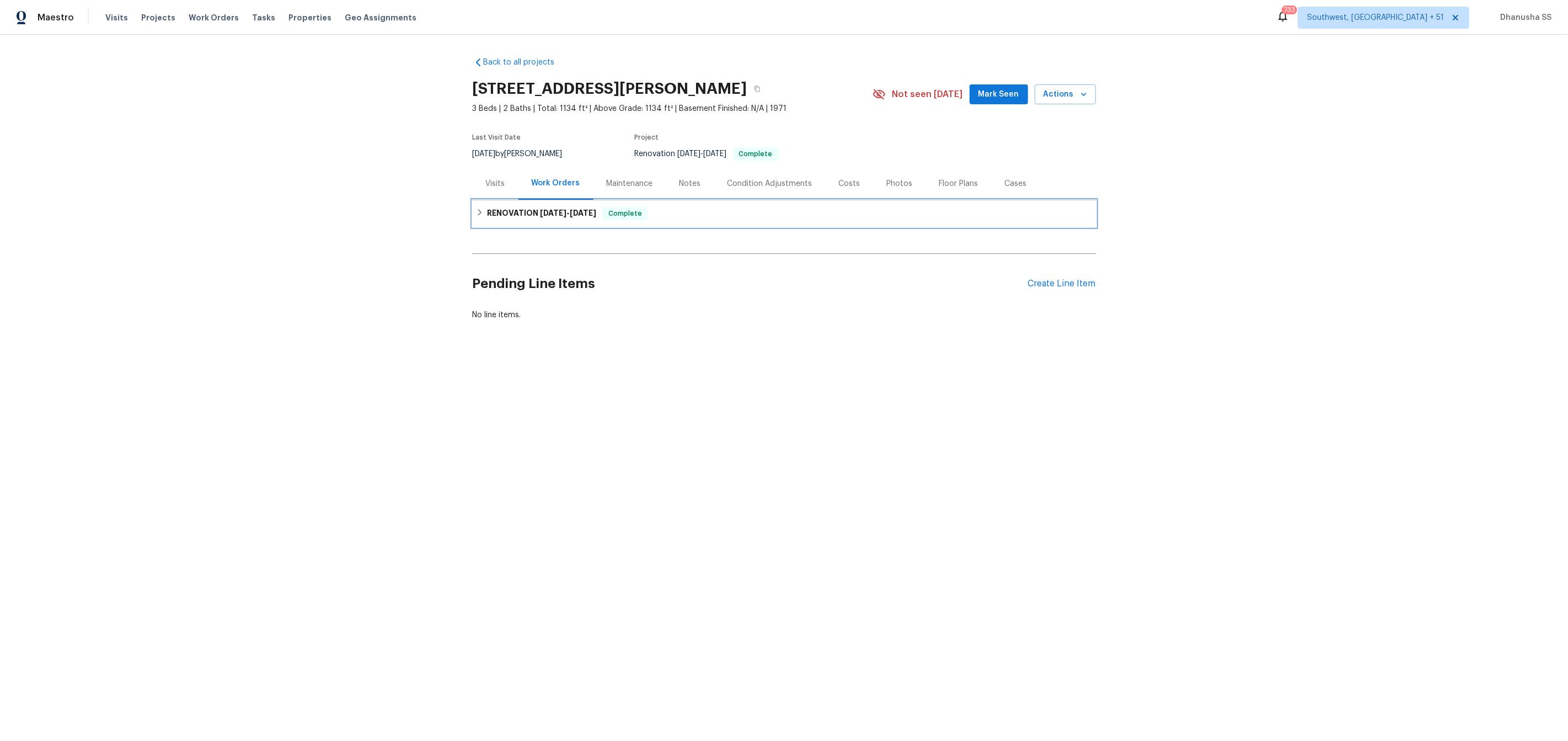
click at [685, 218] on div "RENOVATION 10/13/25 - 10/14/25 Complete" at bounding box center [785, 213] width 617 height 13
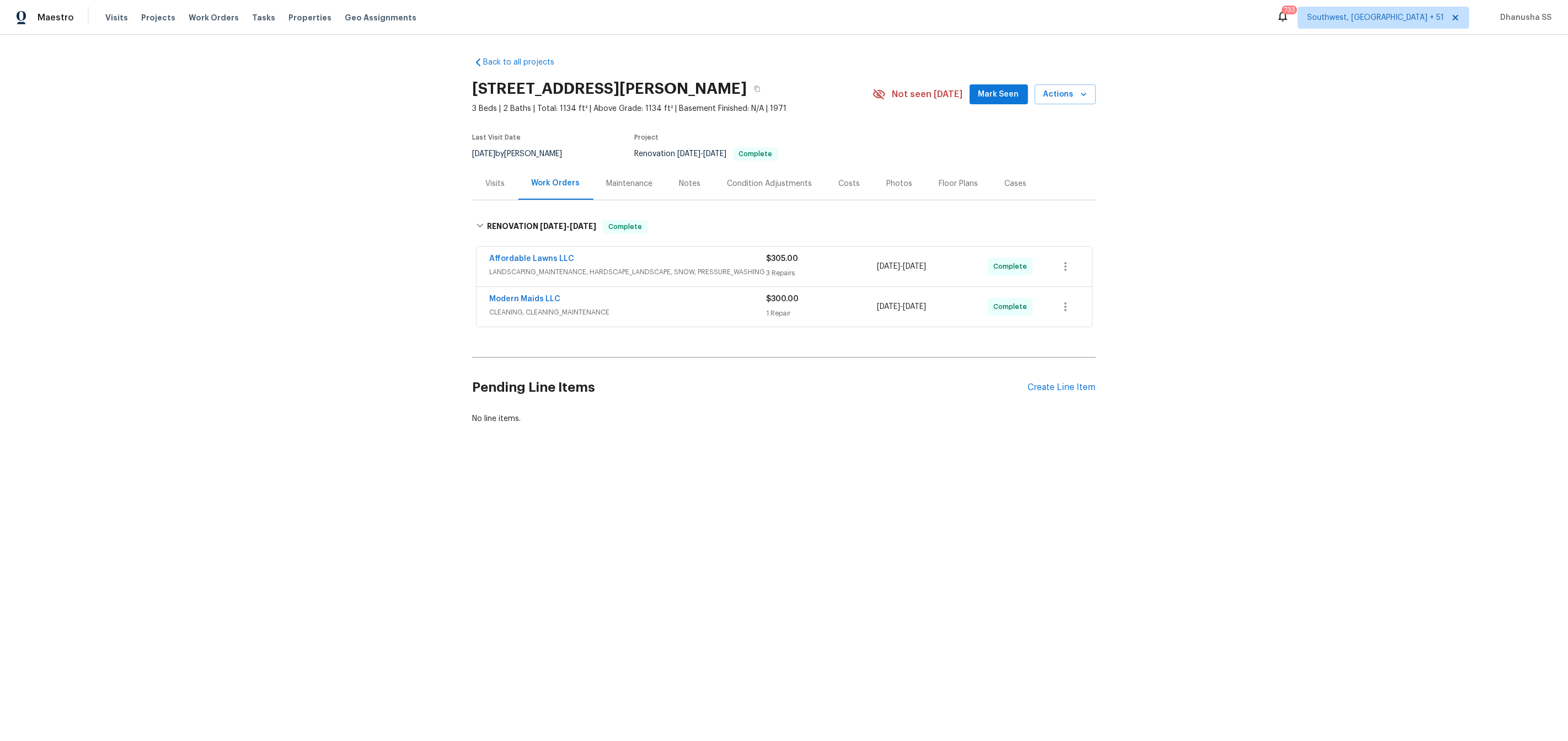
click at [715, 308] on span "CLEANING, CLEANING_MAINTENANCE" at bounding box center [628, 312] width 277 height 11
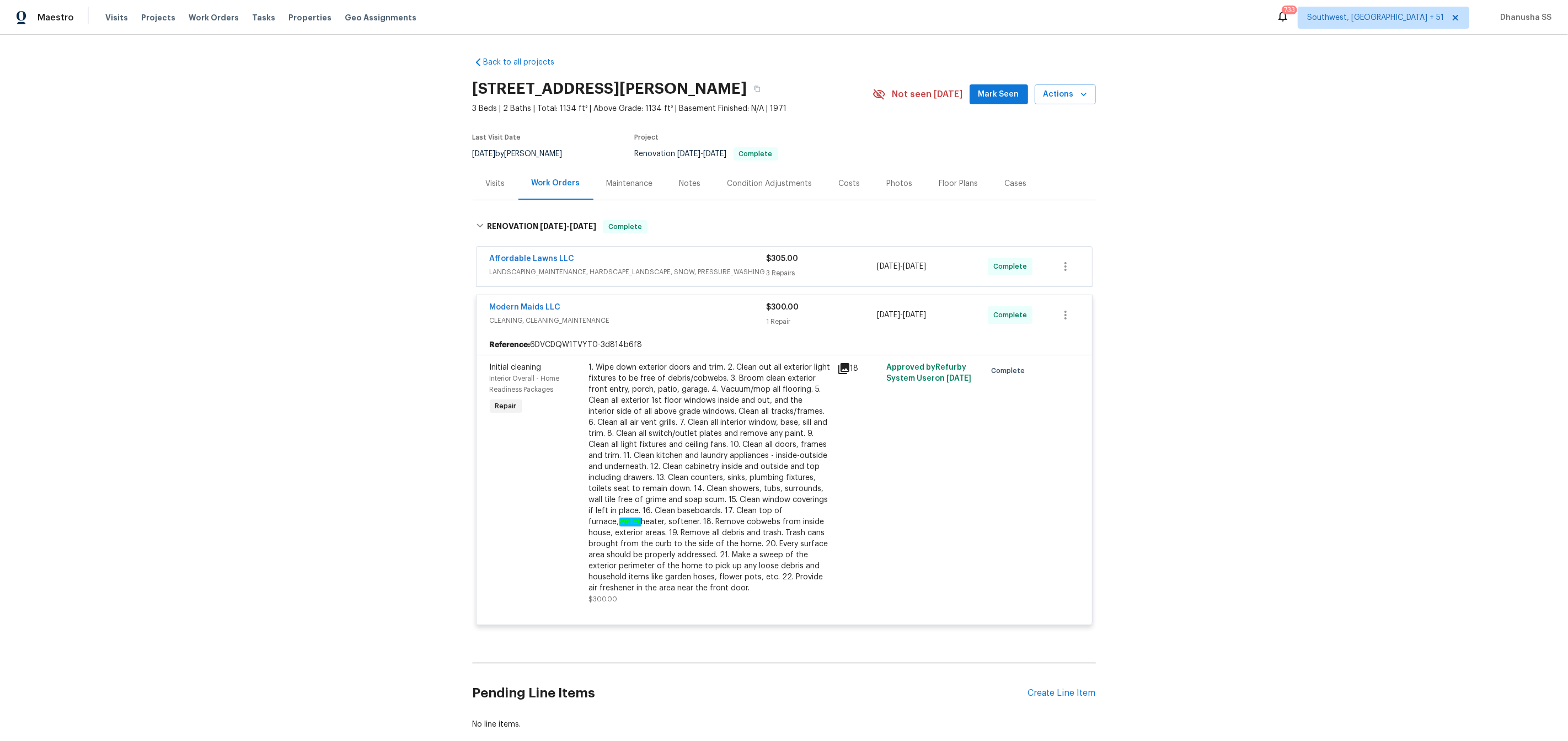
click at [732, 262] on div "Affordable Lawns LLC" at bounding box center [628, 259] width 277 height 13
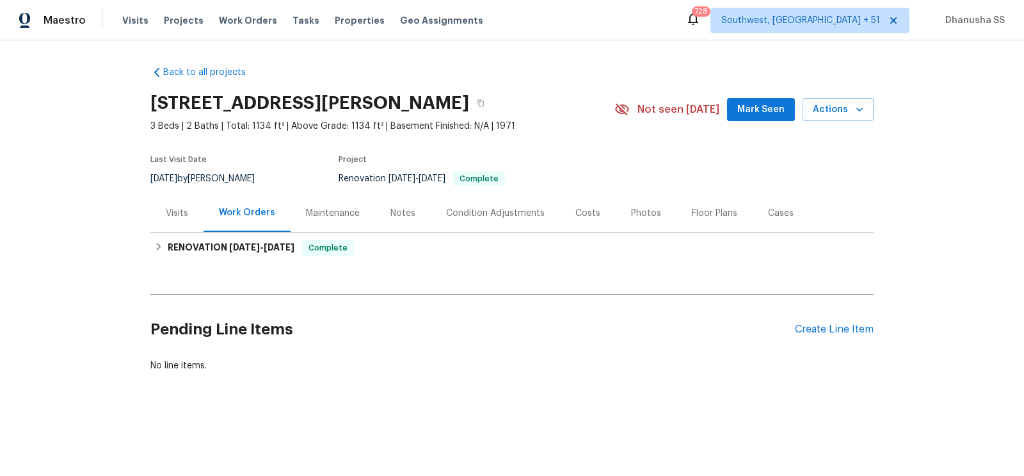
click at [227, 28] on div "Visits Projects Work Orders Tasks Properties Geo Assignments" at bounding box center [310, 21] width 376 height 26
click at [239, 20] on span "Work Orders" at bounding box center [248, 20] width 58 height 13
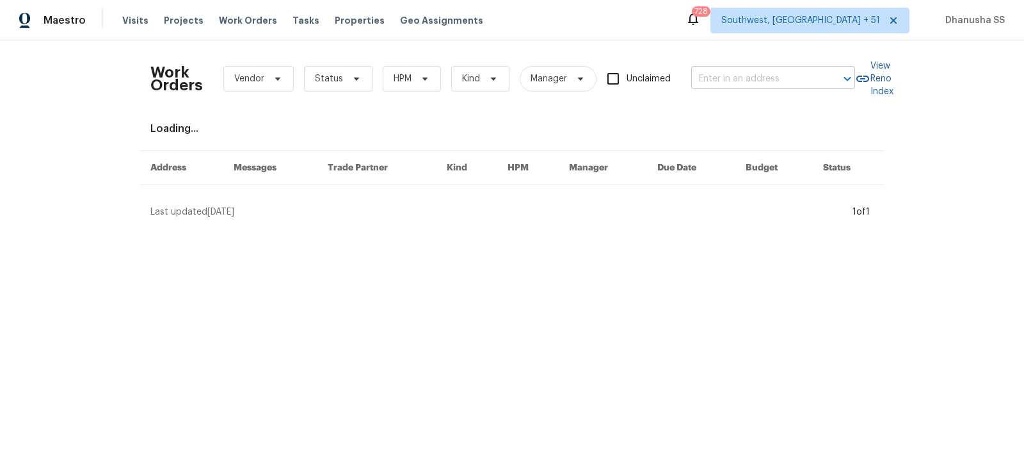
click at [768, 78] on input "text" at bounding box center [755, 79] width 128 height 20
paste input "6113 Shadyway Ln Chattanooga, TN 37416"
type input "6113 Shadyway Ln Chattanooga, TN 37416"
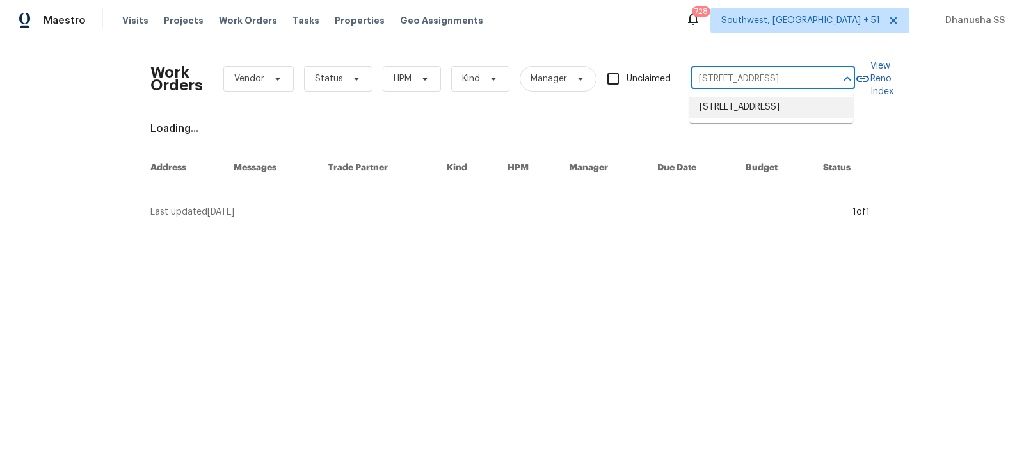
click at [725, 102] on li "6113 Shadyway Ln, Chattanooga, TN 37416" at bounding box center [772, 107] width 164 height 21
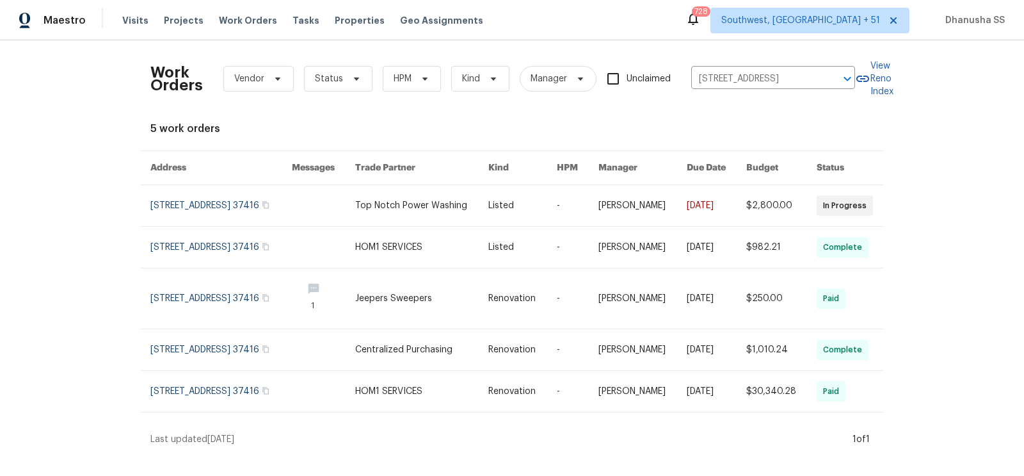
click at [396, 201] on link at bounding box center [421, 205] width 133 height 41
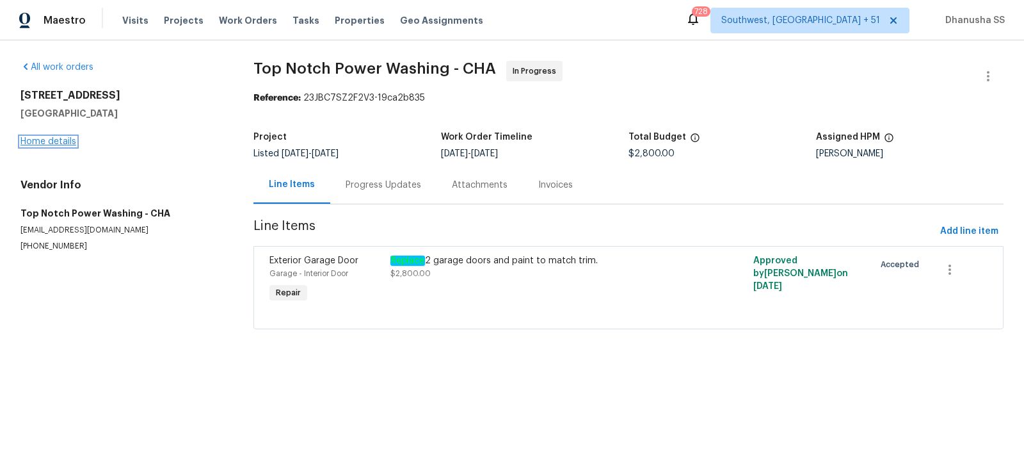
click at [36, 143] on link "Home details" at bounding box center [48, 141] width 56 height 9
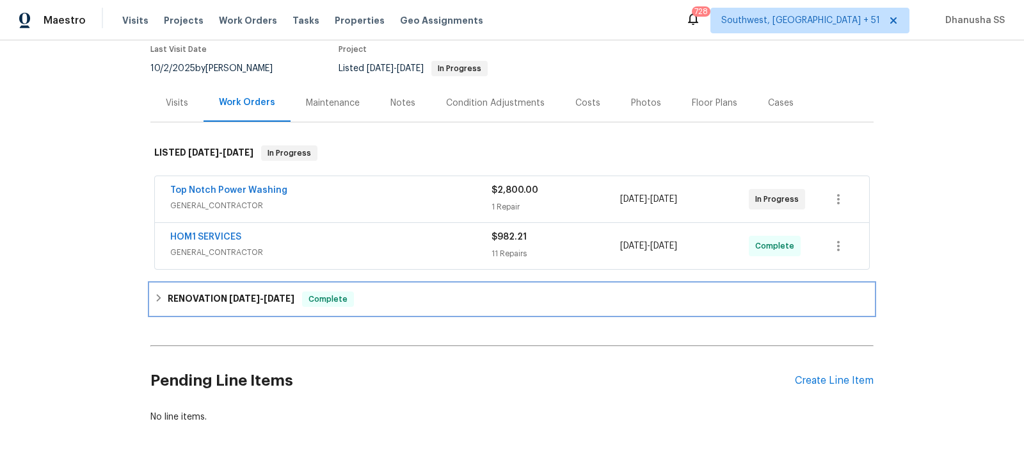
click at [419, 303] on div "RENOVATION 8/18/25 - 8/30/25 Complete" at bounding box center [512, 298] width 716 height 15
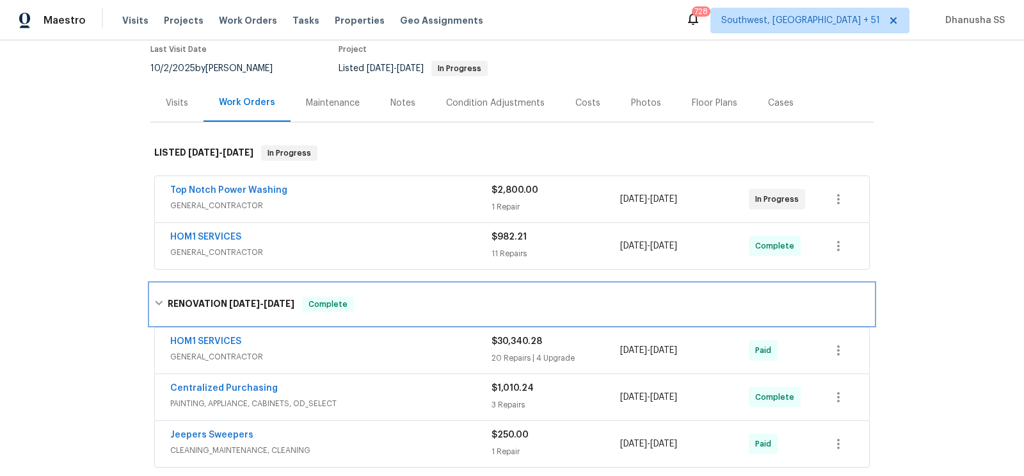
scroll to position [271, 0]
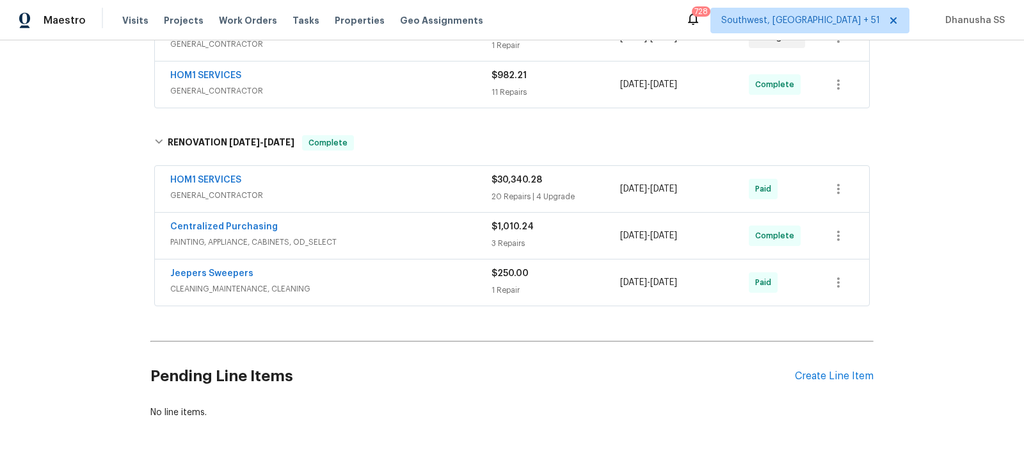
click at [439, 190] on span "GENERAL_CONTRACTOR" at bounding box center [330, 195] width 321 height 13
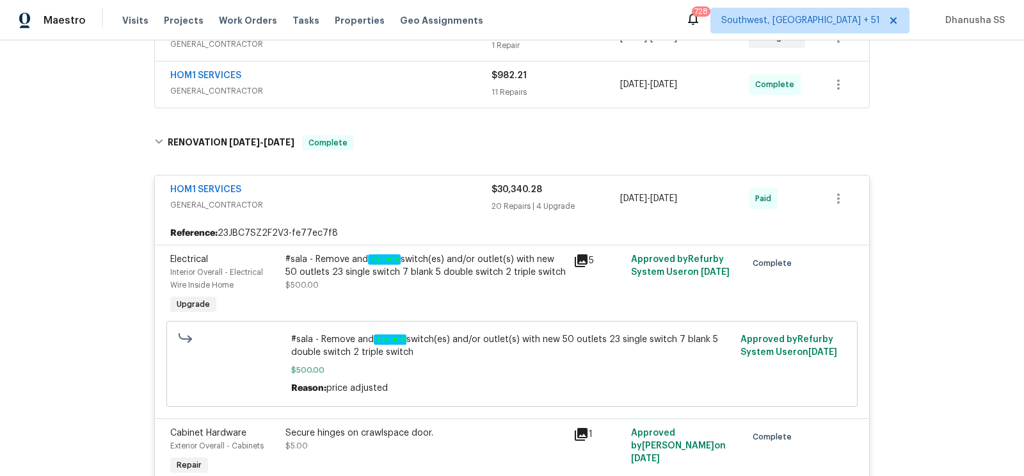
click at [437, 85] on span "GENERAL_CONTRACTOR" at bounding box center [330, 91] width 321 height 13
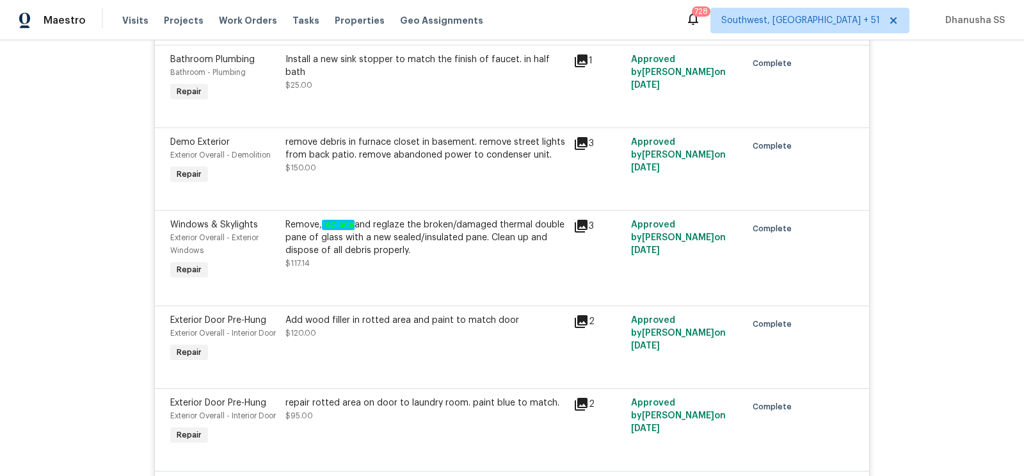
scroll to position [389, 0]
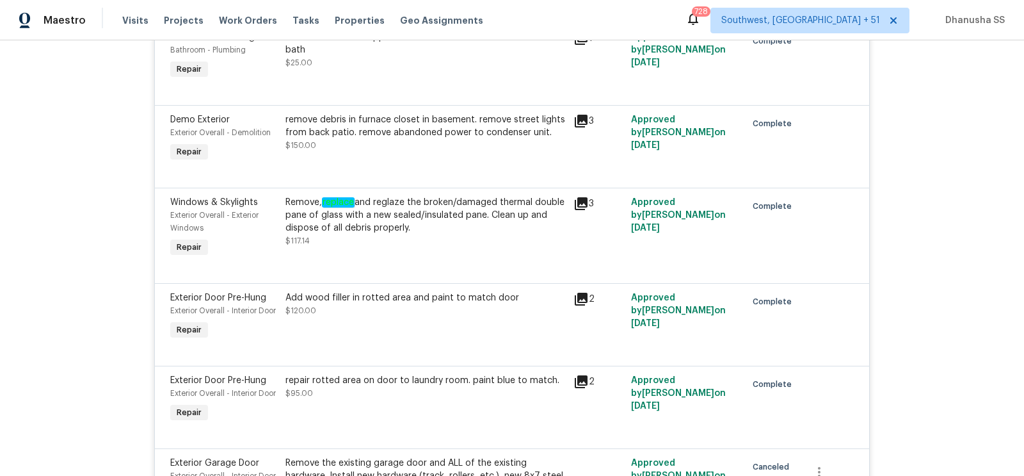
click at [412, 237] on div "Remove, replace and reglaze the broken/damaged thermal double pane of glass wit…" at bounding box center [426, 221] width 280 height 51
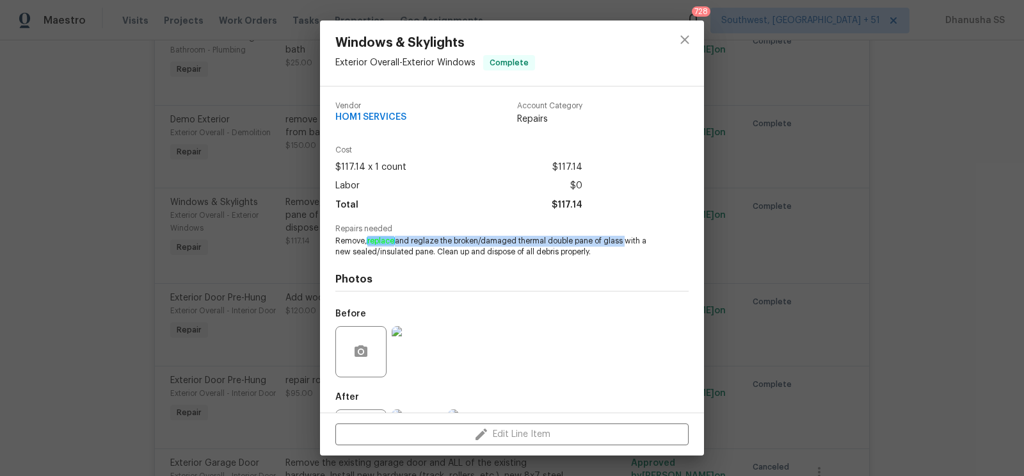
drag, startPoint x: 369, startPoint y: 243, endPoint x: 624, endPoint y: 244, distance: 255.5
click at [624, 244] on span "Remove, replace and reglaze the broken/damaged thermal double pane of glass wit…" at bounding box center [495, 247] width 318 height 22
copy span "replace and reglaze the broken/damaged thermal double pane of glass"
click at [678, 49] on button "close" at bounding box center [685, 39] width 31 height 31
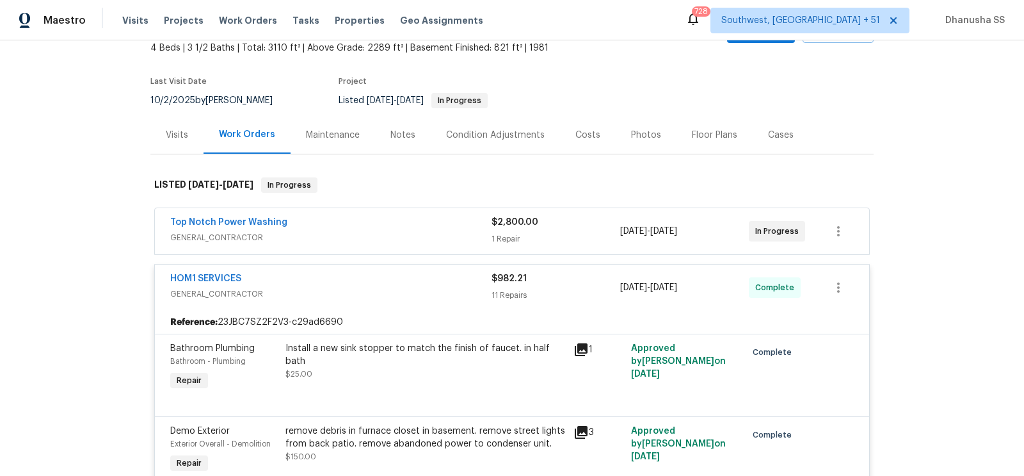
scroll to position [0, 0]
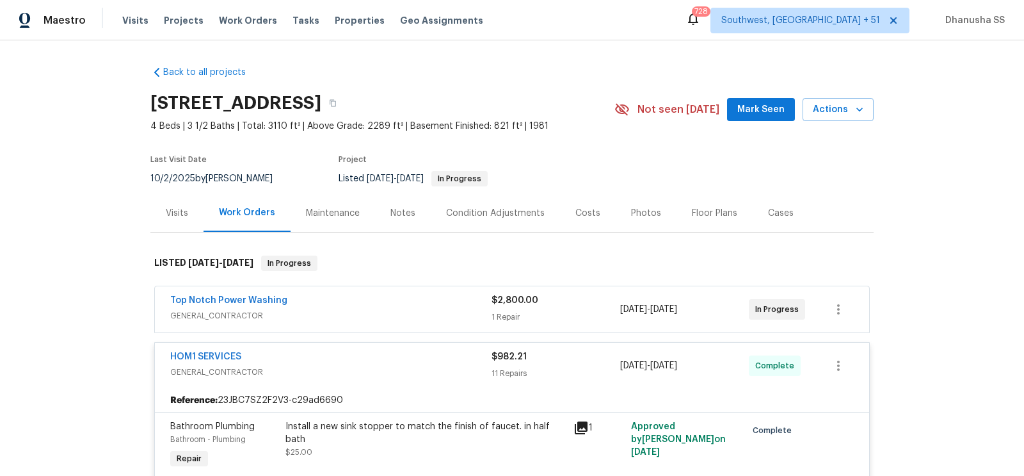
click at [410, 309] on span "GENERAL_CONTRACTOR" at bounding box center [330, 315] width 321 height 13
